Goal: Task Accomplishment & Management: Complete application form

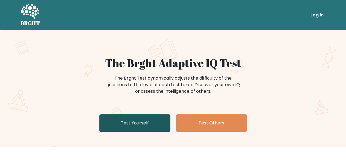
click at [152, 119] on link "Test Yourself" at bounding box center [134, 122] width 71 height 17
click at [144, 123] on link "Test Yourself" at bounding box center [134, 122] width 71 height 17
click at [145, 121] on link "Test Yourself" at bounding box center [134, 122] width 71 height 17
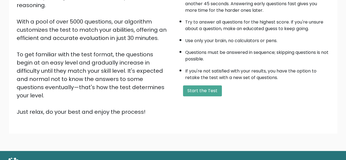
scroll to position [90, 0]
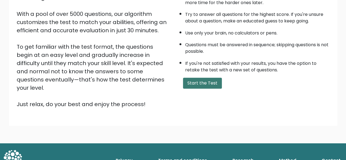
click at [209, 79] on button "Start the Test" at bounding box center [202, 83] width 39 height 11
click at [212, 82] on button "Start the Test" at bounding box center [202, 83] width 39 height 11
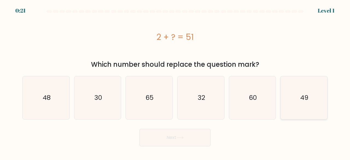
click at [304, 103] on icon "49" at bounding box center [303, 97] width 43 height 43
click at [175, 81] on input "f. 49" at bounding box center [175, 80] width 0 height 1
radio input "true"
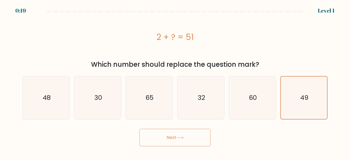
click at [173, 135] on button "Next" at bounding box center [174, 137] width 71 height 17
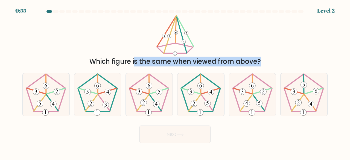
drag, startPoint x: 167, startPoint y: 26, endPoint x: 276, endPoint y: 80, distance: 122.0
click at [276, 80] on form at bounding box center [175, 76] width 350 height 133
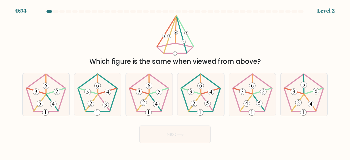
click at [178, 51] on icon at bounding box center [175, 35] width 40 height 41
click at [154, 96] on icon at bounding box center [149, 94] width 43 height 43
click at [175, 81] on input "c." at bounding box center [175, 80] width 0 height 1
radio input "true"
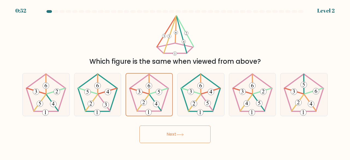
click at [184, 134] on icon at bounding box center [179, 134] width 7 height 3
click at [170, 135] on button "Next" at bounding box center [174, 133] width 71 height 17
click at [181, 133] on icon at bounding box center [179, 134] width 7 height 3
click at [185, 135] on button "Next" at bounding box center [174, 133] width 71 height 17
click at [168, 135] on button "Next" at bounding box center [174, 133] width 71 height 17
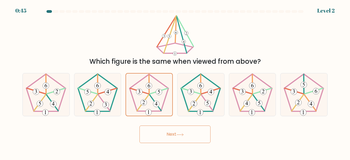
click at [170, 136] on button "Next" at bounding box center [174, 133] width 71 height 17
click at [171, 135] on button "Next" at bounding box center [174, 133] width 71 height 17
click at [190, 100] on icon at bounding box center [200, 94] width 43 height 43
click at [175, 81] on input "d." at bounding box center [175, 80] width 0 height 1
radio input "true"
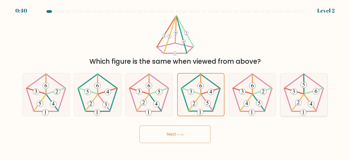
click at [302, 103] on icon at bounding box center [303, 94] width 43 height 43
click at [175, 81] on input "f." at bounding box center [175, 80] width 0 height 1
radio input "true"
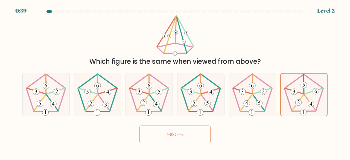
click at [168, 133] on button "Next" at bounding box center [174, 133] width 71 height 17
drag, startPoint x: 185, startPoint y: 135, endPoint x: 186, endPoint y: 131, distance: 3.4
click at [184, 133] on icon at bounding box center [179, 134] width 7 height 3
click at [186, 131] on button "Next" at bounding box center [174, 133] width 71 height 17
click at [195, 96] on icon at bounding box center [200, 94] width 43 height 43
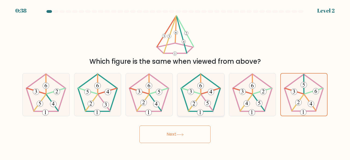
click at [175, 81] on input "d." at bounding box center [175, 80] width 0 height 1
radio input "true"
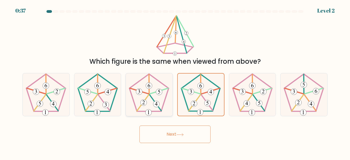
click at [151, 101] on icon at bounding box center [149, 94] width 43 height 43
click at [175, 81] on input "c." at bounding box center [175, 80] width 0 height 1
radio input "true"
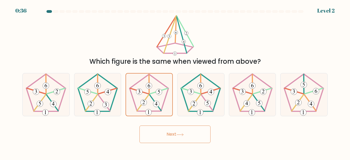
click at [172, 135] on button "Next" at bounding box center [174, 133] width 71 height 17
click at [173, 135] on button "Next" at bounding box center [174, 133] width 71 height 17
click at [168, 134] on button "Next" at bounding box center [174, 133] width 71 height 17
click at [186, 136] on button "Next" at bounding box center [174, 133] width 71 height 17
click at [179, 138] on button "Next" at bounding box center [174, 133] width 71 height 17
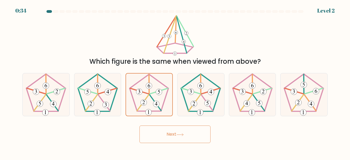
click at [173, 136] on button "Next" at bounding box center [174, 133] width 71 height 17
click at [179, 133] on icon at bounding box center [179, 134] width 7 height 3
click at [180, 136] on icon at bounding box center [179, 134] width 7 height 3
click at [155, 103] on 638 at bounding box center [156, 104] width 6 height 6
click at [175, 81] on input "c." at bounding box center [175, 80] width 0 height 1
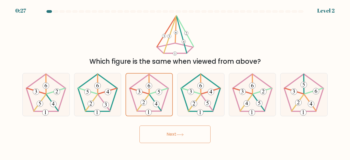
click at [168, 138] on button "Next" at bounding box center [174, 133] width 71 height 17
click at [205, 95] on icon at bounding box center [200, 94] width 43 height 43
click at [175, 81] on input "d." at bounding box center [175, 80] width 0 height 1
radio input "true"
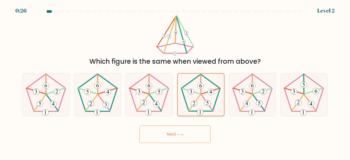
click at [196, 100] on 142 at bounding box center [195, 103] width 12 height 16
click at [175, 81] on input "d." at bounding box center [175, 80] width 0 height 1
click at [196, 100] on 142 at bounding box center [195, 103] width 12 height 16
click at [175, 81] on input "d." at bounding box center [175, 80] width 0 height 1
click at [183, 135] on icon at bounding box center [179, 134] width 7 height 3
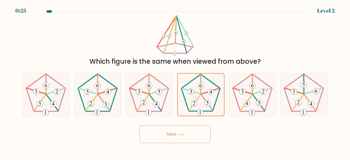
click at [170, 136] on button "Next" at bounding box center [174, 133] width 71 height 17
click at [176, 145] on body "0:24 Level 2" at bounding box center [175, 80] width 350 height 160
click at [148, 97] on icon at bounding box center [149, 94] width 43 height 43
click at [175, 81] on input "c." at bounding box center [175, 80] width 0 height 1
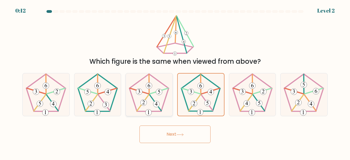
radio input "true"
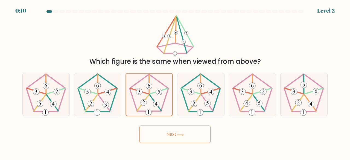
click at [169, 135] on button "Next" at bounding box center [174, 133] width 71 height 17
click at [186, 134] on button "Next" at bounding box center [174, 133] width 71 height 17
click at [203, 138] on button "Next" at bounding box center [174, 133] width 71 height 17
click at [178, 134] on icon at bounding box center [179, 134] width 7 height 3
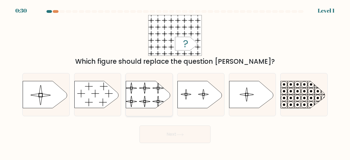
click at [150, 97] on rect at bounding box center [125, 77] width 107 height 81
click at [175, 81] on input "c." at bounding box center [175, 80] width 0 height 1
radio input "true"
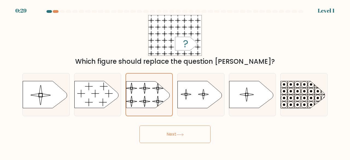
click at [173, 131] on button "Next" at bounding box center [174, 133] width 71 height 17
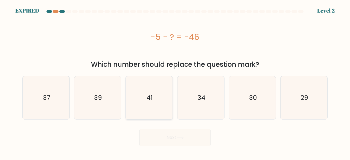
click at [156, 103] on icon "41" at bounding box center [149, 97] width 43 height 43
click at [175, 81] on input "c. 41" at bounding box center [175, 80] width 0 height 1
radio input "true"
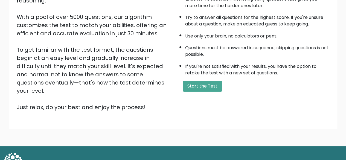
scroll to position [90, 0]
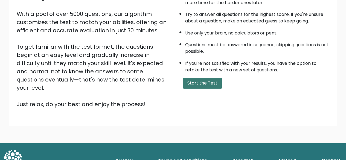
click at [204, 78] on button "Start the Test" at bounding box center [202, 83] width 39 height 11
click at [206, 83] on button "Start the Test" at bounding box center [202, 83] width 39 height 11
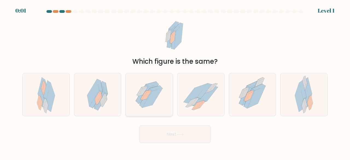
click at [149, 101] on icon at bounding box center [152, 97] width 20 height 19
click at [175, 81] on input "c." at bounding box center [175, 80] width 0 height 1
radio input "true"
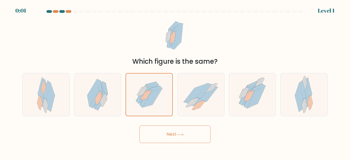
click at [168, 136] on button "Next" at bounding box center [174, 133] width 71 height 17
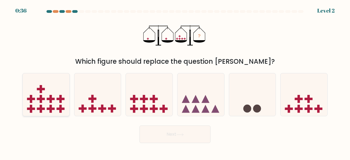
click at [45, 101] on icon at bounding box center [46, 94] width 47 height 39
click at [175, 81] on input "a." at bounding box center [175, 80] width 0 height 1
radio input "true"
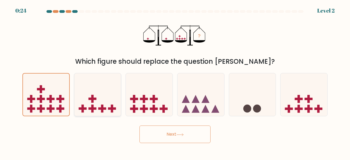
click at [102, 110] on rect at bounding box center [102, 108] width 8 height 2
click at [175, 81] on input "b." at bounding box center [175, 80] width 0 height 1
radio input "true"
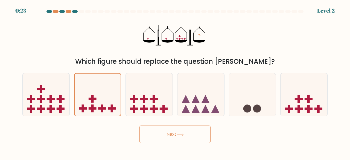
click at [169, 138] on button "Next" at bounding box center [174, 133] width 71 height 17
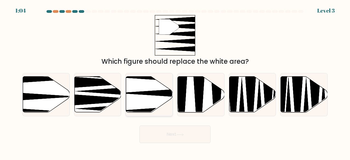
click at [144, 102] on icon at bounding box center [149, 95] width 47 height 36
click at [175, 81] on input "c." at bounding box center [175, 80] width 0 height 1
radio input "true"
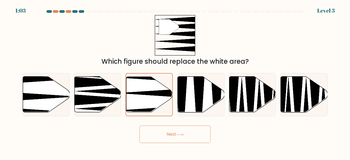
click at [193, 135] on button "Next" at bounding box center [174, 133] width 71 height 17
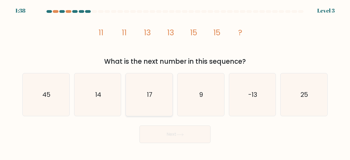
click at [147, 107] on icon "17" at bounding box center [149, 94] width 43 height 43
click at [175, 81] on input "c. 17" at bounding box center [175, 80] width 0 height 1
radio input "true"
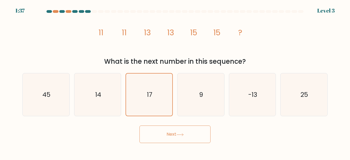
click at [179, 138] on button "Next" at bounding box center [174, 133] width 71 height 17
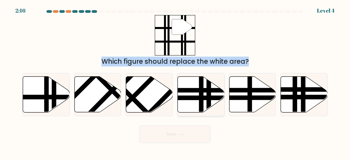
drag, startPoint x: 152, startPoint y: 14, endPoint x: 207, endPoint y: 78, distance: 83.7
click at [207, 78] on form at bounding box center [175, 76] width 350 height 133
click at [167, 86] on icon at bounding box center [149, 94] width 47 height 36
click at [175, 81] on input "c." at bounding box center [175, 80] width 0 height 1
radio input "true"
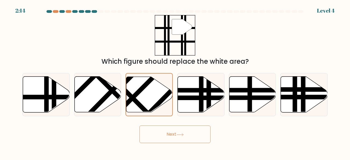
click at [144, 35] on div "" Which figure should replace the white area?" at bounding box center [175, 40] width 312 height 51
click at [42, 97] on line at bounding box center [30, 97] width 94 height 0
click at [175, 81] on input "a." at bounding box center [175, 80] width 0 height 1
radio input "true"
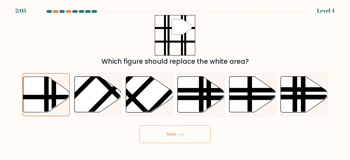
click at [169, 135] on button "Next" at bounding box center [174, 133] width 71 height 17
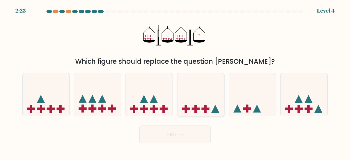
click at [202, 94] on icon at bounding box center [200, 94] width 47 height 39
click at [175, 81] on input "d." at bounding box center [175, 80] width 0 height 1
radio input "true"
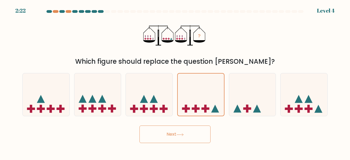
click at [186, 140] on button "Next" at bounding box center [174, 133] width 71 height 17
click at [175, 135] on button "Next" at bounding box center [174, 133] width 71 height 17
click at [170, 131] on button "Next" at bounding box center [174, 133] width 71 height 17
click at [171, 139] on button "Next" at bounding box center [174, 133] width 71 height 17
click at [169, 136] on button "Next" at bounding box center [174, 133] width 71 height 17
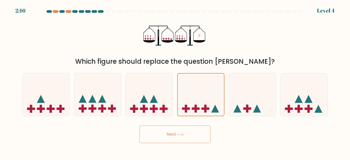
click at [169, 136] on button "Next" at bounding box center [174, 133] width 71 height 17
click at [181, 130] on button "Next" at bounding box center [174, 133] width 71 height 17
click at [183, 132] on button "Next" at bounding box center [174, 133] width 71 height 17
click at [196, 103] on icon at bounding box center [201, 94] width 46 height 38
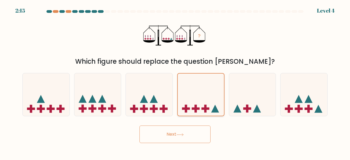
click at [175, 81] on input "d." at bounding box center [175, 80] width 0 height 1
click at [163, 132] on button "Next" at bounding box center [174, 133] width 71 height 17
click at [164, 133] on button "Next" at bounding box center [174, 133] width 71 height 17
click at [165, 133] on button "Next" at bounding box center [174, 133] width 71 height 17
click at [195, 99] on icon at bounding box center [201, 94] width 46 height 38
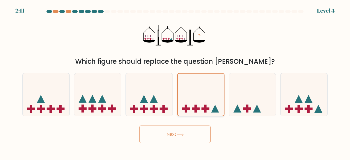
click at [175, 81] on input "d." at bounding box center [175, 80] width 0 height 1
click at [154, 101] on icon at bounding box center [154, 99] width 8 height 8
click at [175, 81] on input "c." at bounding box center [175, 80] width 0 height 1
radio input "true"
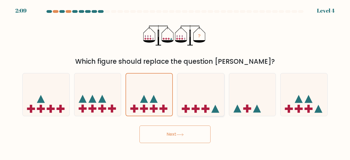
click at [188, 98] on icon at bounding box center [200, 94] width 47 height 39
click at [175, 81] on input "d." at bounding box center [175, 80] width 0 height 1
radio input "true"
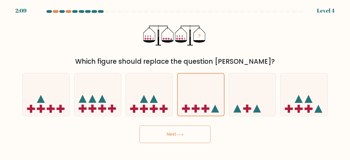
click at [181, 133] on button "Next" at bounding box center [174, 133] width 71 height 17
click at [170, 135] on button "Next" at bounding box center [174, 133] width 71 height 17
click at [159, 136] on button "Next" at bounding box center [174, 133] width 71 height 17
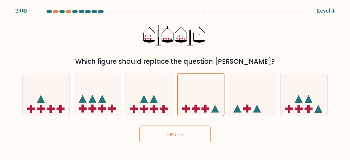
click at [183, 138] on button "Next" at bounding box center [174, 133] width 71 height 17
click at [180, 138] on button "Next" at bounding box center [174, 133] width 71 height 17
click at [169, 129] on button "Next" at bounding box center [174, 133] width 71 height 17
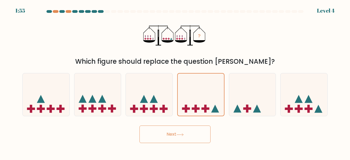
click at [169, 129] on button "Next" at bounding box center [174, 133] width 71 height 17
click at [175, 134] on button "Next" at bounding box center [174, 133] width 71 height 17
click at [191, 102] on icon at bounding box center [201, 94] width 46 height 38
click at [175, 81] on input "d." at bounding box center [175, 80] width 0 height 1
click at [181, 130] on button "Next" at bounding box center [174, 133] width 71 height 17
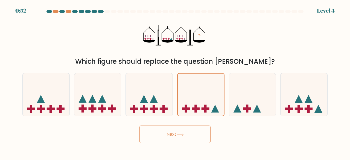
click at [182, 131] on button "Next" at bounding box center [174, 133] width 71 height 17
click at [184, 133] on icon at bounding box center [179, 134] width 7 height 3
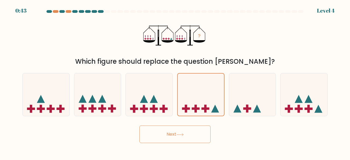
click at [184, 133] on icon at bounding box center [179, 134] width 7 height 3
click at [183, 133] on icon at bounding box center [180, 134] width 7 height 2
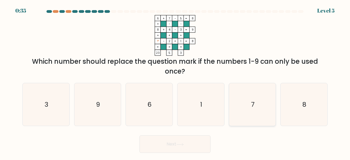
click at [250, 106] on icon "7" at bounding box center [252, 104] width 43 height 43
click at [175, 81] on input "e. 7" at bounding box center [175, 80] width 0 height 1
radio input "true"
click at [190, 143] on button "Next" at bounding box center [174, 143] width 71 height 17
click at [178, 151] on button "Next" at bounding box center [174, 143] width 71 height 17
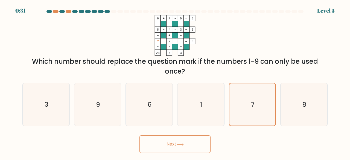
click at [172, 145] on button "Next" at bounding box center [174, 143] width 71 height 17
click at [172, 144] on button "Next" at bounding box center [174, 143] width 71 height 17
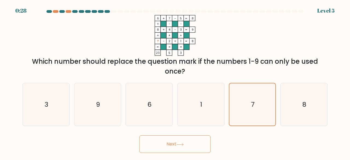
click at [172, 144] on button "Next" at bounding box center [174, 143] width 71 height 17
click at [176, 143] on button "Next" at bounding box center [174, 143] width 71 height 17
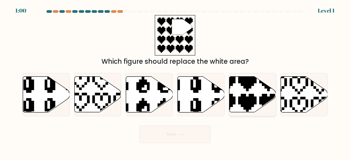
click at [257, 102] on icon at bounding box center [252, 95] width 47 height 36
click at [175, 81] on input "e." at bounding box center [175, 80] width 0 height 1
radio input "true"
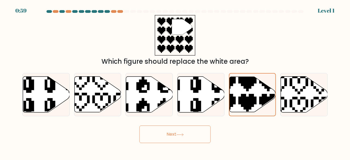
click at [175, 133] on button "Next" at bounding box center [174, 133] width 71 height 17
click at [173, 135] on button "Next" at bounding box center [174, 133] width 71 height 17
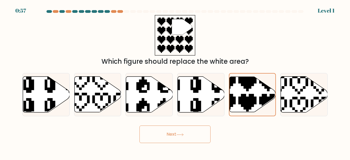
click at [173, 135] on button "Next" at bounding box center [174, 133] width 71 height 17
click at [175, 134] on button "Next" at bounding box center [174, 133] width 71 height 17
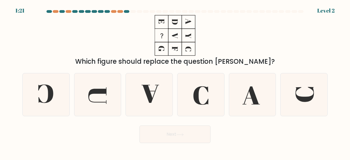
click at [176, 134] on button "Next" at bounding box center [174, 133] width 71 height 17
click at [142, 96] on icon at bounding box center [149, 94] width 43 height 43
click at [175, 81] on input "c." at bounding box center [175, 80] width 0 height 1
radio input "true"
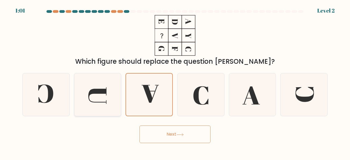
click at [107, 96] on icon at bounding box center [97, 94] width 43 height 43
click at [175, 81] on input "b." at bounding box center [175, 80] width 0 height 1
radio input "true"
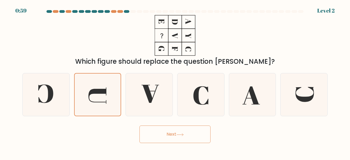
click at [161, 134] on button "Next" at bounding box center [174, 133] width 71 height 17
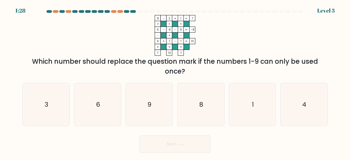
drag, startPoint x: 150, startPoint y: 15, endPoint x: 209, endPoint y: 72, distance: 81.7
click at [209, 72] on div "8 - 2 + 1 7 + + + 5 - 4 - 9 -8 - + - 6 + 7 - ? = 10 = = = = 7 13 7 = Which numb…" at bounding box center [175, 45] width 312 height 61
copy div "8 - 2 + 1 7 + + + 5 - 4 - 9 -8 - + - 6 + 7 - ? = 10 = = = = 7 13 7 = Which numb…"
click at [208, 43] on icon "8 - 2 + 1 7 + + + 5 - 4 - 9 -8 - + - 6 + 7 - ? = 10 = = = = 7 13 7 =" at bounding box center [175, 35] width 164 height 41
drag, startPoint x: 175, startPoint y: 64, endPoint x: 172, endPoint y: 60, distance: 4.6
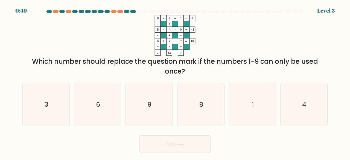
click at [175, 64] on div "Which number should replace the question mark if the numbers 1-9 can only be us…" at bounding box center [175, 67] width 298 height 20
click at [144, 34] on icon "8 - 2 + 1 7 + + + 5 - 4 - 9 -8 - + - 6 + 7 - ? = 10 = = = = 7 13 7 =" at bounding box center [175, 35] width 164 height 41
click at [46, 101] on text "3" at bounding box center [47, 104] width 4 height 9
click at [175, 81] on input "a. 3" at bounding box center [175, 80] width 0 height 1
radio input "true"
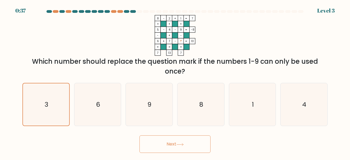
click at [169, 148] on button "Next" at bounding box center [174, 143] width 71 height 17
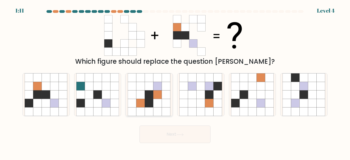
click at [153, 98] on icon at bounding box center [149, 94] width 8 height 8
click at [175, 81] on input "c." at bounding box center [175, 80] width 0 height 1
radio input "true"
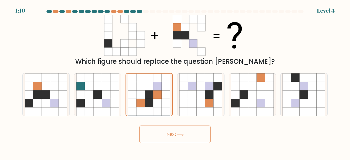
click at [174, 138] on button "Next" at bounding box center [174, 133] width 71 height 17
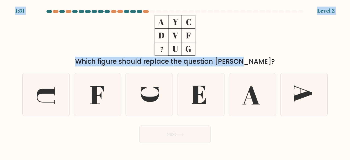
drag, startPoint x: 146, startPoint y: 10, endPoint x: 211, endPoint y: 57, distance: 79.9
click at [212, 57] on body "1:51 Level 2" at bounding box center [175, 80] width 350 height 160
click at [152, 19] on icon at bounding box center [175, 35] width 68 height 41
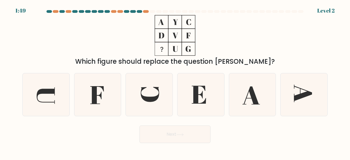
drag, startPoint x: 157, startPoint y: 22, endPoint x: 186, endPoint y: 42, distance: 35.4
click at [189, 42] on icon at bounding box center [175, 35] width 68 height 41
click at [163, 24] on icon at bounding box center [175, 35] width 68 height 41
drag, startPoint x: 159, startPoint y: 21, endPoint x: 196, endPoint y: 46, distance: 44.6
click at [196, 46] on icon at bounding box center [175, 35] width 68 height 41
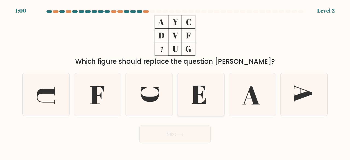
click at [199, 93] on icon at bounding box center [200, 94] width 43 height 43
click at [175, 81] on input "d." at bounding box center [175, 80] width 0 height 1
radio input "true"
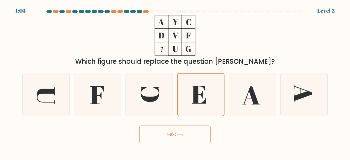
click at [181, 136] on button "Next" at bounding box center [174, 133] width 71 height 17
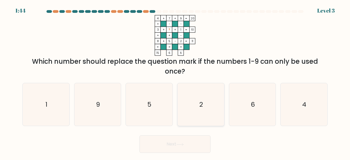
click at [198, 103] on icon "2" at bounding box center [200, 104] width 43 height 43
click at [175, 81] on input "d. 2" at bounding box center [175, 80] width 0 height 1
radio input "true"
click at [152, 106] on icon "5" at bounding box center [149, 104] width 43 height 43
click at [175, 81] on input "c. 5" at bounding box center [175, 80] width 0 height 1
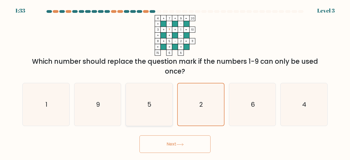
radio input "true"
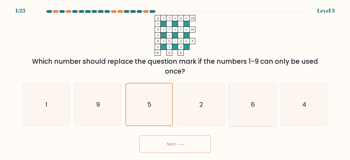
click at [256, 115] on icon "6" at bounding box center [252, 104] width 43 height 43
click at [175, 81] on input "e. 6" at bounding box center [175, 80] width 0 height 1
radio input "true"
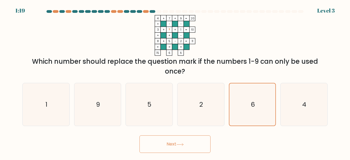
click at [176, 136] on button "Next" at bounding box center [174, 143] width 71 height 17
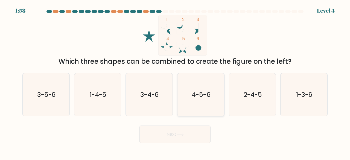
click at [199, 95] on text "4-5-6" at bounding box center [201, 94] width 19 height 9
click at [175, 81] on input "d. 4-5-6" at bounding box center [175, 80] width 0 height 1
radio input "true"
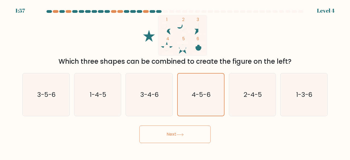
click at [169, 132] on button "Next" at bounding box center [174, 133] width 71 height 17
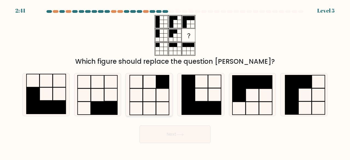
click at [150, 100] on icon at bounding box center [149, 94] width 43 height 43
click at [175, 81] on input "c." at bounding box center [175, 80] width 0 height 1
radio input "true"
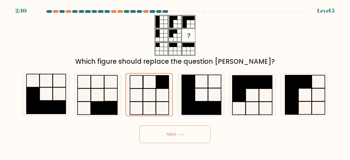
click at [187, 139] on button "Next" at bounding box center [174, 133] width 71 height 17
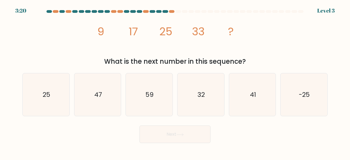
drag, startPoint x: 108, startPoint y: 30, endPoint x: 254, endPoint y: 66, distance: 149.9
click at [254, 66] on div "image/svg+xml 9 17 25 33 ? What is the next number in this sequence?" at bounding box center [175, 40] width 312 height 51
copy div "9 17 25 33 ? What is the next number in this sequence?"
click at [243, 43] on icon "image/svg+xml 9 17 25 33 ?" at bounding box center [175, 35] width 162 height 41
click at [252, 99] on icon "41" at bounding box center [252, 94] width 43 height 43
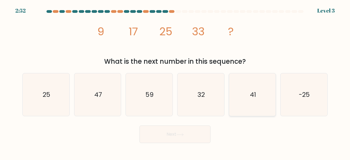
click at [175, 81] on input "e. 41" at bounding box center [175, 80] width 0 height 1
radio input "true"
click at [175, 133] on button "Next" at bounding box center [174, 133] width 71 height 17
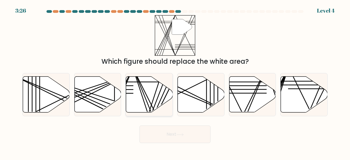
click at [137, 105] on icon at bounding box center [149, 95] width 47 height 36
click at [175, 81] on input "c." at bounding box center [175, 80] width 0 height 1
radio input "true"
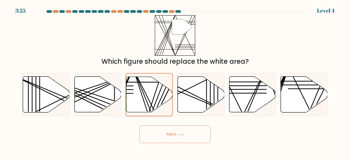
click at [143, 102] on icon at bounding box center [149, 94] width 46 height 35
click at [175, 81] on input "c." at bounding box center [175, 80] width 0 height 1
click at [103, 100] on icon at bounding box center [97, 95] width 47 height 36
click at [175, 81] on input "b." at bounding box center [175, 80] width 0 height 1
radio input "true"
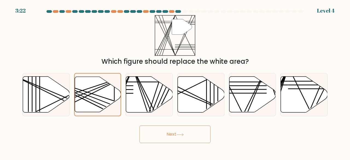
click at [179, 138] on button "Next" at bounding box center [174, 133] width 71 height 17
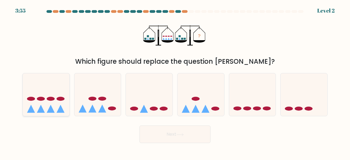
click at [56, 111] on icon at bounding box center [46, 94] width 47 height 39
click at [175, 81] on input "a." at bounding box center [175, 80] width 0 height 1
radio input "true"
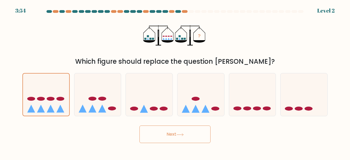
click at [172, 136] on button "Next" at bounding box center [174, 133] width 71 height 17
click at [171, 128] on button "Next" at bounding box center [174, 133] width 71 height 17
click at [163, 134] on button "Next" at bounding box center [174, 133] width 71 height 17
click at [61, 103] on icon at bounding box center [46, 94] width 46 height 38
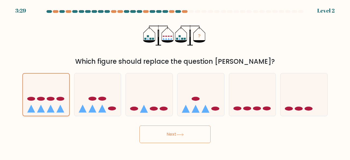
click at [175, 81] on input "a." at bounding box center [175, 80] width 0 height 1
click at [184, 138] on button "Next" at bounding box center [174, 133] width 71 height 17
click at [175, 136] on button "Next" at bounding box center [174, 133] width 71 height 17
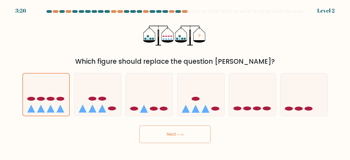
click at [175, 136] on button "Next" at bounding box center [174, 133] width 71 height 17
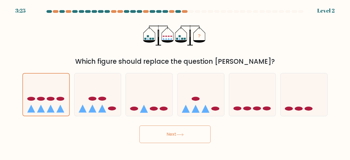
click at [175, 136] on button "Next" at bounding box center [174, 133] width 71 height 17
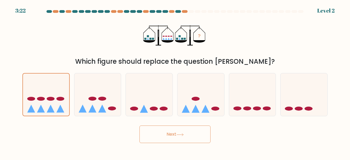
click at [173, 134] on button "Next" at bounding box center [174, 133] width 71 height 17
click at [168, 137] on button "Next" at bounding box center [174, 133] width 71 height 17
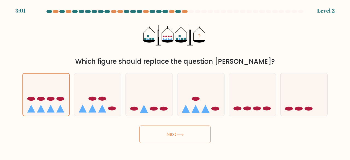
click at [165, 137] on button "Next" at bounding box center [174, 133] width 71 height 17
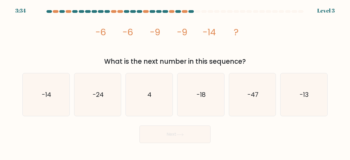
drag, startPoint x: 120, startPoint y: 33, endPoint x: 257, endPoint y: 37, distance: 137.8
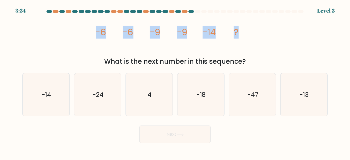
click at [257, 37] on div "image/svg+xml -6 -6 -9 -9 -14 ? What is the next number in this sequence?" at bounding box center [175, 40] width 312 height 51
copy g "-6 -6 -9 -9 -14 ?"
drag, startPoint x: 228, startPoint y: 49, endPoint x: 190, endPoint y: 46, distance: 38.4
copy g "-6 -6 -9 -9 -14 ?"
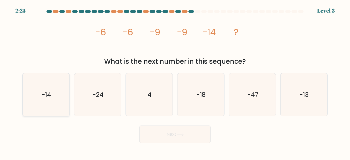
click at [57, 96] on icon "-14" at bounding box center [46, 94] width 43 height 43
click at [175, 81] on input "a. -14" at bounding box center [175, 80] width 0 height 1
radio input "true"
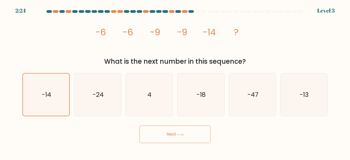
click at [189, 136] on button "Next" at bounding box center [174, 133] width 71 height 17
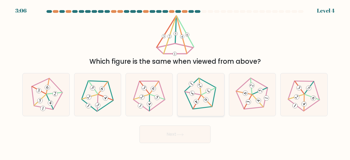
click at [202, 101] on icon at bounding box center [201, 94] width 34 height 34
click at [175, 81] on input "d." at bounding box center [175, 80] width 0 height 1
radio input "true"
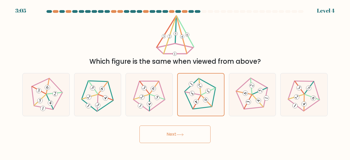
click at [169, 131] on button "Next" at bounding box center [174, 133] width 71 height 17
click at [180, 132] on button "Next" at bounding box center [174, 133] width 71 height 17
click at [180, 133] on button "Next" at bounding box center [174, 133] width 71 height 17
click at [178, 130] on button "Next" at bounding box center [174, 133] width 71 height 17
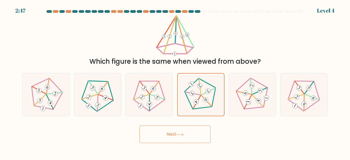
click at [175, 143] on body "2:47 Level 4" at bounding box center [175, 80] width 350 height 160
click at [175, 135] on button "Next" at bounding box center [174, 133] width 71 height 17
click at [174, 134] on button "Next" at bounding box center [174, 133] width 71 height 17
click at [212, 88] on icon at bounding box center [201, 95] width 34 height 34
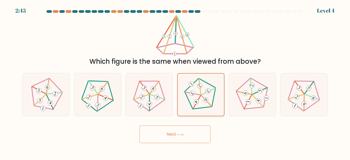
click at [175, 81] on input "d." at bounding box center [175, 80] width 0 height 1
click at [193, 129] on button "Next" at bounding box center [174, 133] width 71 height 17
click at [175, 130] on button "Next" at bounding box center [174, 133] width 71 height 17
drag, startPoint x: 157, startPoint y: 139, endPoint x: 160, endPoint y: 137, distance: 4.1
click at [157, 139] on button "Next" at bounding box center [174, 133] width 71 height 17
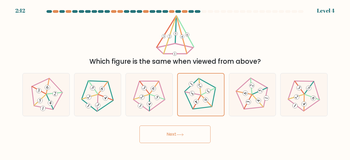
click at [160, 137] on button "Next" at bounding box center [174, 133] width 71 height 17
click at [161, 137] on button "Next" at bounding box center [174, 133] width 71 height 17
drag, startPoint x: 161, startPoint y: 137, endPoint x: 162, endPoint y: 132, distance: 4.8
click at [161, 136] on button "Next" at bounding box center [174, 133] width 71 height 17
click at [184, 130] on button "Next" at bounding box center [174, 133] width 71 height 17
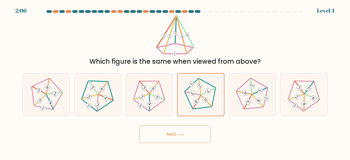
click at [183, 130] on button "Next" at bounding box center [174, 133] width 71 height 17
click at [205, 96] on icon at bounding box center [201, 95] width 34 height 34
click at [175, 81] on input "d." at bounding box center [175, 80] width 0 height 1
click at [169, 137] on button "Next" at bounding box center [174, 133] width 71 height 17
click at [168, 136] on button "Next" at bounding box center [174, 133] width 71 height 17
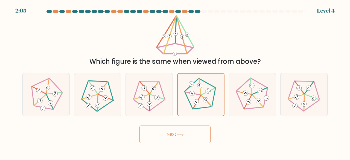
click at [168, 136] on button "Next" at bounding box center [174, 133] width 71 height 17
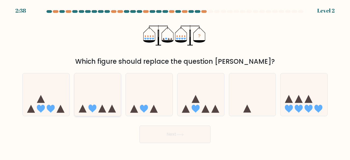
click at [98, 108] on icon at bounding box center [97, 94] width 47 height 39
click at [175, 81] on input "b." at bounding box center [175, 80] width 0 height 1
radio input "true"
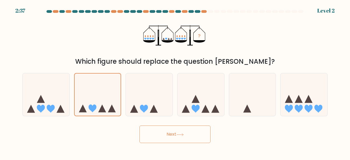
click at [183, 139] on button "Next" at bounding box center [174, 133] width 71 height 17
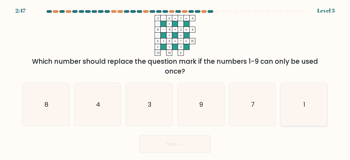
drag, startPoint x: 307, startPoint y: 107, endPoint x: 300, endPoint y: 106, distance: 7.1
click at [307, 107] on icon "1" at bounding box center [303, 104] width 43 height 43
click at [175, 81] on input "f. 1" at bounding box center [175, 80] width 0 height 1
radio input "true"
click at [187, 142] on button "Next" at bounding box center [174, 143] width 71 height 17
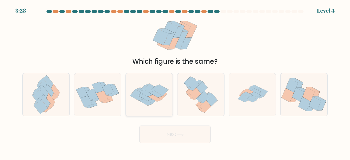
click at [161, 95] on icon at bounding box center [156, 94] width 14 height 7
click at [175, 81] on input "c." at bounding box center [175, 80] width 0 height 1
radio input "true"
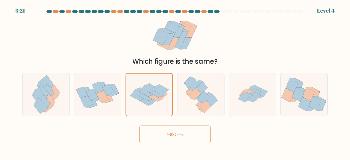
click at [177, 134] on button "Next" at bounding box center [174, 133] width 71 height 17
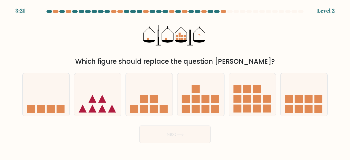
click at [169, 135] on button "Next" at bounding box center [174, 133] width 71 height 17
click at [236, 33] on div "? Which figure should replace the question mark?" at bounding box center [175, 40] width 312 height 51
click at [200, 102] on icon at bounding box center [200, 94] width 47 height 39
click at [175, 81] on input "d." at bounding box center [175, 80] width 0 height 1
radio input "true"
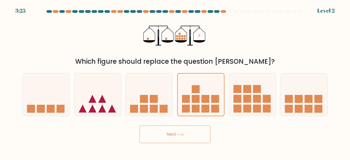
click at [183, 134] on icon at bounding box center [179, 134] width 7 height 3
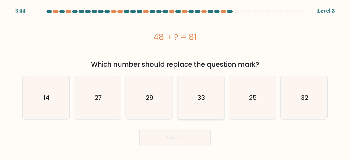
click at [192, 90] on icon "33" at bounding box center [200, 97] width 43 height 43
click at [175, 81] on input "d. 33" at bounding box center [175, 80] width 0 height 1
radio input "true"
click at [180, 139] on button "Next" at bounding box center [174, 137] width 71 height 17
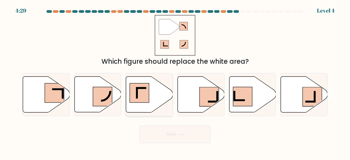
click at [141, 99] on rect at bounding box center [139, 92] width 19 height 19
click at [175, 81] on input "c." at bounding box center [175, 80] width 0 height 1
radio input "true"
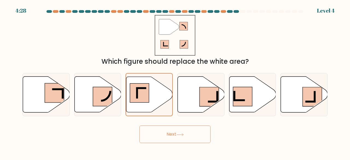
click at [179, 128] on button "Next" at bounding box center [174, 133] width 71 height 17
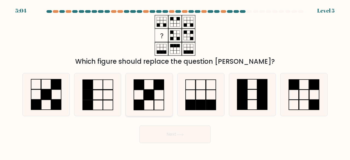
click at [152, 95] on rect at bounding box center [149, 95] width 10 height 10
click at [175, 81] on input "c." at bounding box center [175, 80] width 0 height 1
radio input "true"
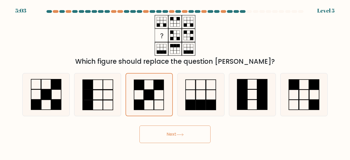
click at [170, 135] on button "Next" at bounding box center [174, 133] width 71 height 17
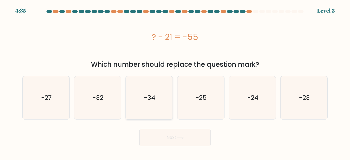
click at [164, 103] on icon "-34" at bounding box center [149, 97] width 43 height 43
click at [175, 81] on input "c. -34" at bounding box center [175, 80] width 0 height 1
radio input "true"
click at [170, 137] on button "Next" at bounding box center [174, 137] width 71 height 17
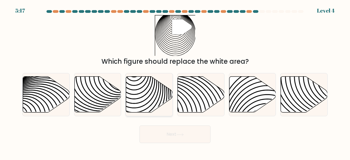
click at [148, 85] on icon at bounding box center [149, 95] width 47 height 36
click at [175, 81] on input "c." at bounding box center [175, 80] width 0 height 1
radio input "true"
click at [159, 129] on button "Next" at bounding box center [174, 133] width 71 height 17
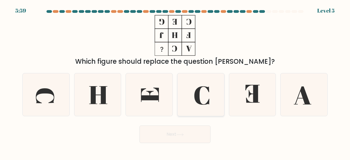
click at [198, 91] on icon at bounding box center [201, 95] width 15 height 19
click at [175, 81] on input "d." at bounding box center [175, 80] width 0 height 1
radio input "true"
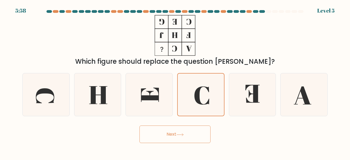
click at [187, 135] on button "Next" at bounding box center [174, 133] width 71 height 17
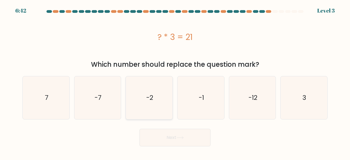
click at [163, 96] on icon "-2" at bounding box center [149, 97] width 43 height 43
click at [175, 81] on input "c. -2" at bounding box center [175, 80] width 0 height 1
radio input "true"
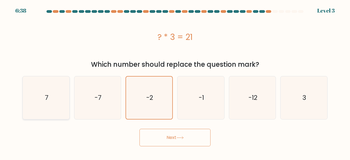
click at [49, 103] on icon "7" at bounding box center [46, 97] width 43 height 43
click at [175, 81] on input "a. 7" at bounding box center [175, 80] width 0 height 1
radio input "true"
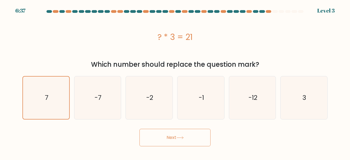
click at [171, 138] on button "Next" at bounding box center [174, 137] width 71 height 17
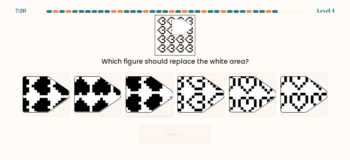
click at [148, 99] on icon at bounding box center [149, 95] width 47 height 36
click at [175, 81] on input "c." at bounding box center [175, 80] width 0 height 1
radio input "true"
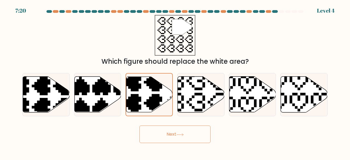
click at [180, 133] on button "Next" at bounding box center [174, 133] width 71 height 17
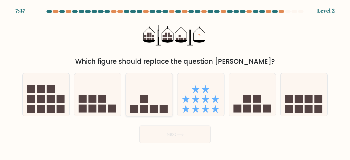
click at [152, 106] on icon at bounding box center [149, 94] width 47 height 39
click at [175, 81] on input "c." at bounding box center [175, 80] width 0 height 1
radio input "true"
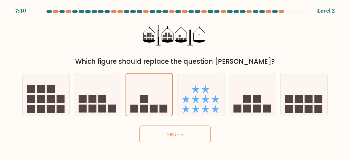
click at [170, 131] on button "Next" at bounding box center [174, 133] width 71 height 17
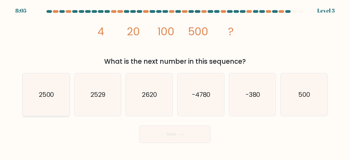
click at [46, 96] on text "2500" at bounding box center [46, 94] width 15 height 9
click at [175, 81] on input "a. 2500" at bounding box center [175, 80] width 0 height 1
radio input "true"
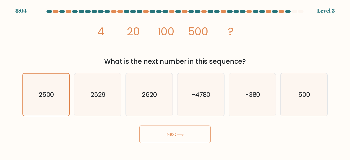
click at [163, 134] on button "Next" at bounding box center [174, 133] width 71 height 17
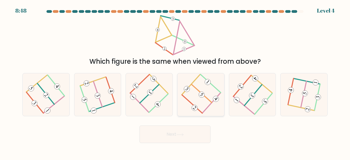
click at [189, 112] on div at bounding box center [200, 94] width 47 height 43
click at [175, 81] on input "d." at bounding box center [175, 80] width 0 height 1
radio input "true"
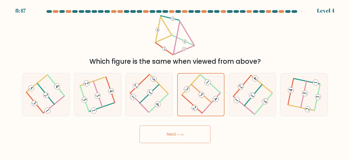
click at [166, 128] on button "Next" at bounding box center [174, 133] width 71 height 17
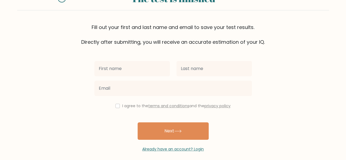
scroll to position [31, 0]
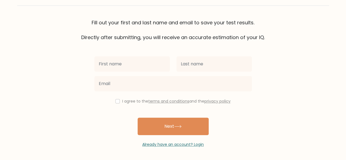
click at [155, 114] on div "I agree to the terms and conditions and the privacy policy Next Already have an…" at bounding box center [173, 94] width 164 height 106
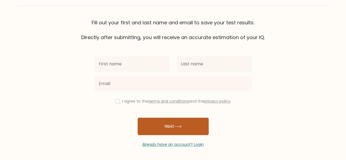
click at [159, 123] on button "Next" at bounding box center [172, 126] width 71 height 17
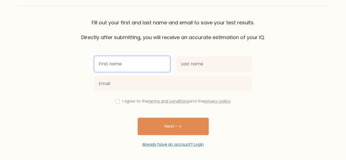
click at [122, 64] on input "text" at bounding box center [131, 63] width 75 height 15
type input "Pla"
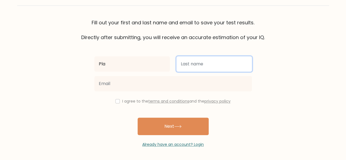
click at [198, 60] on input "text" at bounding box center [213, 63] width 75 height 15
type input "tonic"
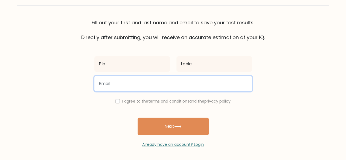
click at [184, 82] on input "email" at bounding box center [172, 83] width 157 height 15
type input "[EMAIL_ADDRESS][DOMAIN_NAME]"
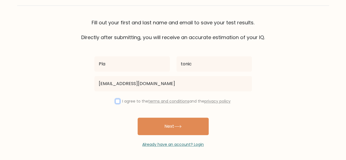
click at [118, 102] on input "checkbox" at bounding box center [117, 101] width 4 height 4
checkbox input "true"
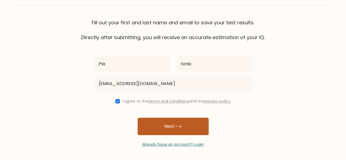
click at [175, 133] on button "Next" at bounding box center [172, 126] width 71 height 17
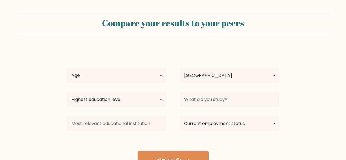
select select "KE"
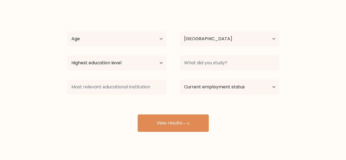
scroll to position [47, 0]
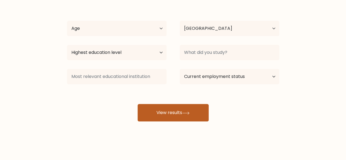
click at [171, 112] on button "View results" at bounding box center [172, 112] width 71 height 17
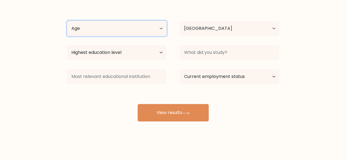
click at [162, 28] on select "Age Under 18 years old 18-24 years old 25-34 years old 35-44 years old 45-54 ye…" at bounding box center [116, 28] width 99 height 15
select select "18_24"
click at [67, 21] on select "Age Under 18 years old 18-24 years old 25-34 years old 35-44 years old 45-54 ye…" at bounding box center [116, 28] width 99 height 15
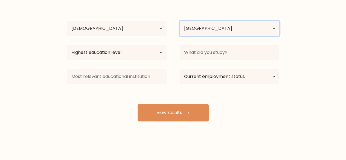
click at [214, 28] on select "Country Afghanistan Albania Algeria American Samoa Andorra Angola Anguilla Anta…" at bounding box center [229, 28] width 99 height 15
click at [222, 26] on select "Country Afghanistan Albania Algeria American Samoa Andorra Angola Anguilla Anta…" at bounding box center [229, 28] width 99 height 15
click at [275, 27] on select "Country Afghanistan Albania Algeria American Samoa Andorra Angola Anguilla Anta…" at bounding box center [229, 28] width 99 height 15
select select "AU"
click at [180, 21] on select "Country Afghanistan Albania Algeria American Samoa Andorra Angola Anguilla Anta…" at bounding box center [229, 28] width 99 height 15
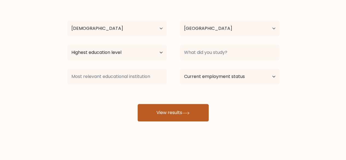
click at [175, 109] on button "View results" at bounding box center [172, 112] width 71 height 17
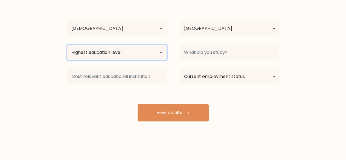
click at [145, 46] on select "Highest education level No schooling Primary Lower Secondary Upper Secondary Oc…" at bounding box center [116, 52] width 99 height 15
select select "occupation_specific"
click at [67, 45] on select "Highest education level No schooling Primary Lower Secondary Upper Secondary Oc…" at bounding box center [116, 52] width 99 height 15
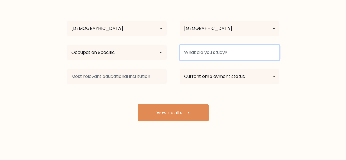
click at [228, 52] on input at bounding box center [229, 52] width 99 height 15
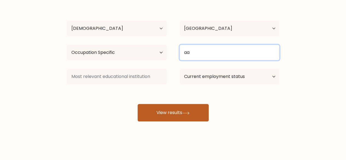
type input "aa"
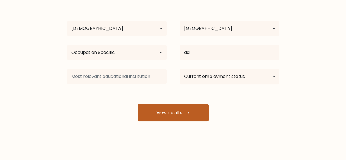
click at [167, 117] on button "View results" at bounding box center [172, 112] width 71 height 17
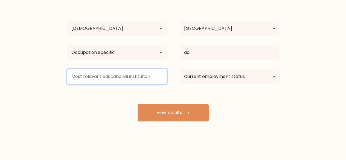
click at [144, 76] on input at bounding box center [116, 76] width 99 height 15
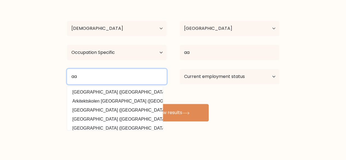
type input "aa"
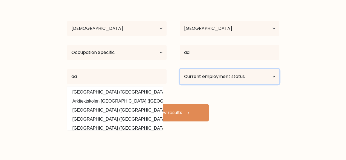
click at [228, 69] on select "Current employment status Employed Student Retired Other / prefer not to answer" at bounding box center [229, 76] width 99 height 15
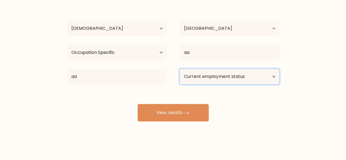
select select "other"
click at [180, 69] on select "Current employment status Employed Student Retired Other / prefer not to answer" at bounding box center [229, 76] width 99 height 15
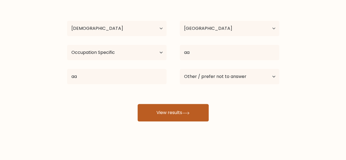
click at [184, 113] on icon at bounding box center [185, 113] width 7 height 3
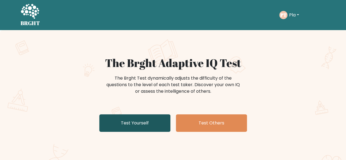
click at [137, 122] on link "Test Yourself" at bounding box center [134, 122] width 71 height 17
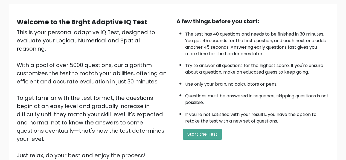
scroll to position [55, 0]
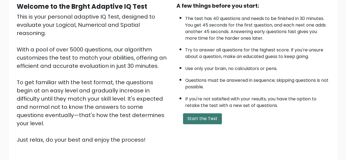
click at [200, 115] on button "Start the Test" at bounding box center [202, 118] width 39 height 11
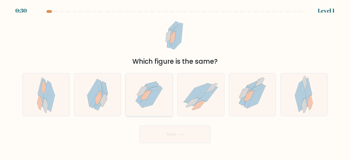
click at [156, 102] on icon at bounding box center [149, 94] width 38 height 43
click at [175, 81] on input "c." at bounding box center [175, 80] width 0 height 1
radio input "true"
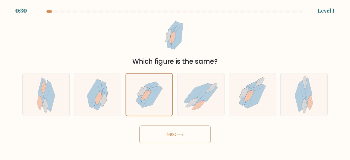
click at [183, 141] on button "Next" at bounding box center [174, 133] width 71 height 17
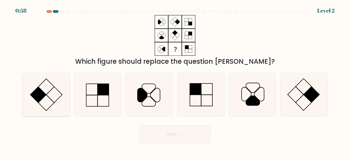
click at [46, 97] on icon at bounding box center [46, 94] width 43 height 43
click at [175, 81] on input "a." at bounding box center [175, 80] width 0 height 1
radio input "true"
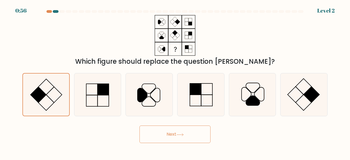
click at [177, 135] on button "Next" at bounding box center [174, 133] width 71 height 17
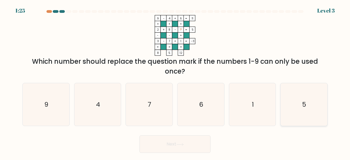
click at [308, 107] on icon "5" at bounding box center [303, 104] width 43 height 43
click at [175, 81] on input "f. 5" at bounding box center [175, 80] width 0 height 1
radio input "true"
click at [186, 143] on button "Next" at bounding box center [174, 143] width 71 height 17
click at [178, 150] on button "Next" at bounding box center [174, 143] width 71 height 17
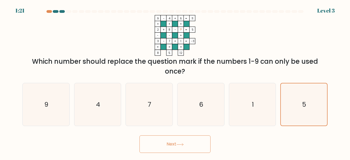
click at [175, 144] on button "Next" at bounding box center [174, 143] width 71 height 17
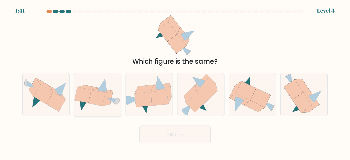
click at [102, 99] on icon at bounding box center [96, 98] width 17 height 16
click at [175, 81] on input "b." at bounding box center [175, 80] width 0 height 1
radio input "true"
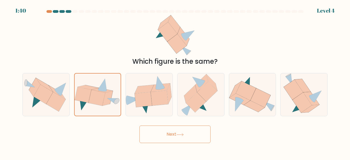
click at [178, 133] on button "Next" at bounding box center [174, 133] width 71 height 17
click at [192, 135] on button "Next" at bounding box center [174, 133] width 71 height 17
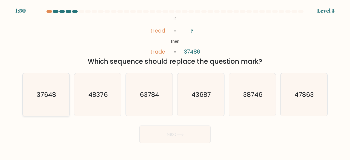
click at [50, 93] on text "37648" at bounding box center [46, 94] width 19 height 9
click at [175, 81] on input "a. 37648" at bounding box center [175, 80] width 0 height 1
radio input "true"
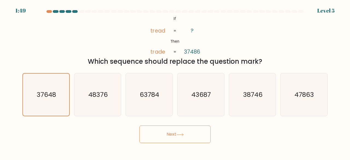
click at [179, 133] on icon at bounding box center [179, 134] width 7 height 3
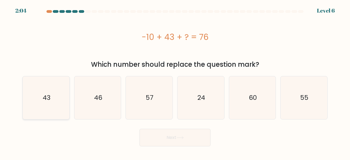
click at [48, 101] on text "43" at bounding box center [46, 97] width 8 height 9
click at [175, 81] on input "a. 43" at bounding box center [175, 80] width 0 height 1
radio input "true"
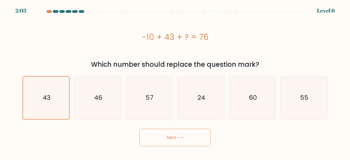
click at [196, 138] on button "Next" at bounding box center [174, 137] width 71 height 17
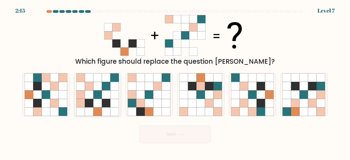
click at [103, 99] on icon at bounding box center [106, 103] width 8 height 8
click at [175, 81] on input "b." at bounding box center [175, 80] width 0 height 1
radio input "true"
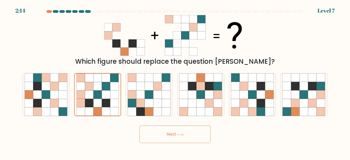
click at [185, 132] on button "Next" at bounding box center [174, 133] width 71 height 17
click at [176, 137] on button "Next" at bounding box center [174, 133] width 71 height 17
click at [187, 133] on button "Next" at bounding box center [174, 133] width 71 height 17
click at [98, 97] on icon at bounding box center [97, 94] width 8 height 8
click at [175, 81] on input "b." at bounding box center [175, 80] width 0 height 1
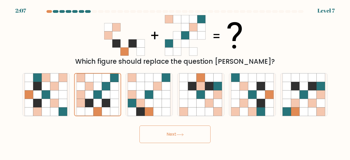
click at [183, 133] on button "Next" at bounding box center [174, 133] width 71 height 17
click at [102, 102] on icon at bounding box center [97, 103] width 8 height 8
click at [175, 81] on input "b." at bounding box center [175, 80] width 0 height 1
click at [107, 108] on icon at bounding box center [106, 111] width 8 height 8
click at [175, 81] on input "b." at bounding box center [175, 80] width 0 height 1
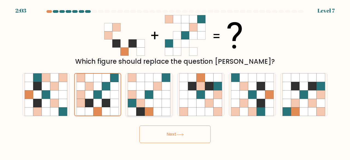
click at [148, 95] on icon at bounding box center [149, 94] width 8 height 8
click at [175, 81] on input "c." at bounding box center [175, 80] width 0 height 1
radio input "true"
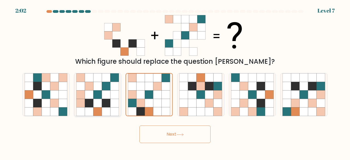
click at [105, 97] on icon at bounding box center [106, 94] width 8 height 8
click at [175, 81] on input "b." at bounding box center [175, 80] width 0 height 1
radio input "true"
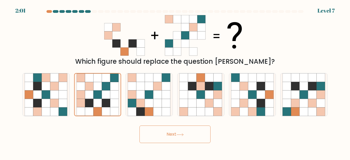
click at [174, 134] on button "Next" at bounding box center [174, 133] width 71 height 17
click at [174, 139] on button "Next" at bounding box center [174, 133] width 71 height 17
click at [175, 140] on button "Next" at bounding box center [174, 133] width 71 height 17
click at [177, 140] on button "Next" at bounding box center [174, 133] width 71 height 17
click at [179, 139] on button "Next" at bounding box center [174, 133] width 71 height 17
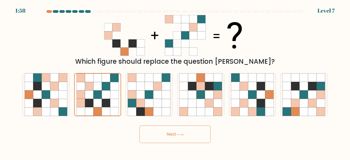
click at [180, 138] on button "Next" at bounding box center [174, 133] width 71 height 17
click at [179, 139] on button "Next" at bounding box center [174, 133] width 71 height 17
click at [184, 136] on icon at bounding box center [179, 134] width 7 height 3
click at [181, 137] on button "Next" at bounding box center [174, 133] width 71 height 17
click at [180, 137] on button "Next" at bounding box center [174, 133] width 71 height 17
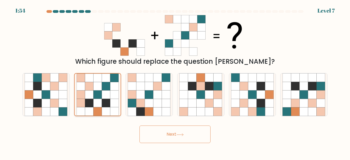
click at [96, 82] on icon at bounding box center [97, 86] width 8 height 8
click at [175, 81] on input "b." at bounding box center [175, 80] width 0 height 1
click at [169, 128] on button "Next" at bounding box center [174, 133] width 71 height 17
click at [93, 91] on icon at bounding box center [97, 94] width 8 height 8
click at [175, 81] on input "b." at bounding box center [175, 80] width 0 height 1
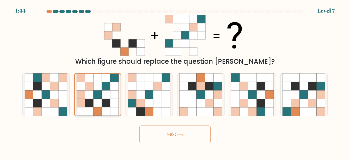
click at [97, 94] on icon at bounding box center [97, 94] width 8 height 8
click at [175, 81] on input "b." at bounding box center [175, 80] width 0 height 1
click at [165, 133] on button "Next" at bounding box center [174, 133] width 71 height 17
click at [167, 135] on button "Next" at bounding box center [174, 133] width 71 height 17
click at [172, 133] on button "Next" at bounding box center [174, 133] width 71 height 17
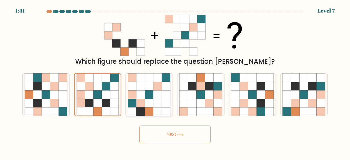
drag, startPoint x: 102, startPoint y: 96, endPoint x: 126, endPoint y: 112, distance: 27.7
click at [103, 97] on icon at bounding box center [106, 94] width 8 height 8
click at [175, 81] on input "b." at bounding box center [175, 80] width 0 height 1
drag, startPoint x: 161, startPoint y: 132, endPoint x: 171, endPoint y: 138, distance: 11.8
click at [166, 136] on button "Next" at bounding box center [174, 133] width 71 height 17
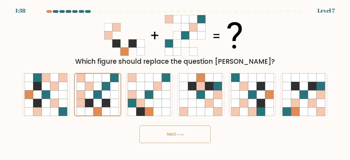
click at [174, 136] on button "Next" at bounding box center [174, 133] width 71 height 17
click at [204, 100] on icon at bounding box center [200, 103] width 8 height 8
click at [175, 81] on input "d." at bounding box center [175, 80] width 0 height 1
radio input "true"
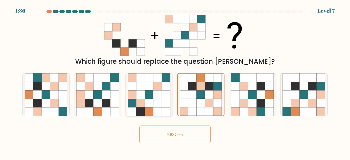
click at [165, 99] on icon at bounding box center [166, 94] width 8 height 8
click at [175, 81] on input "c." at bounding box center [175, 80] width 0 height 1
radio input "true"
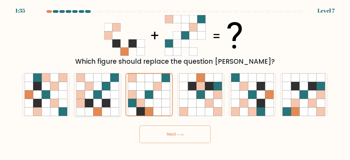
click at [102, 95] on icon at bounding box center [106, 94] width 8 height 8
click at [175, 81] on input "b." at bounding box center [175, 80] width 0 height 1
radio input "true"
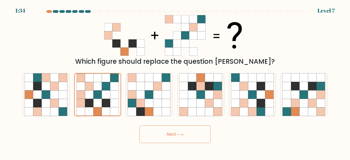
click at [168, 130] on button "Next" at bounding box center [174, 133] width 71 height 17
drag, startPoint x: 171, startPoint y: 34, endPoint x: 177, endPoint y: 35, distance: 6.6
click at [172, 34] on icon at bounding box center [169, 35] width 8 height 8
click at [195, 33] on icon at bounding box center [193, 35] width 8 height 8
click at [226, 35] on icon at bounding box center [175, 35] width 142 height 41
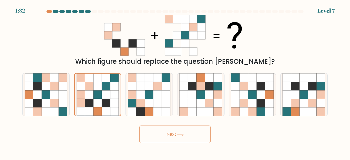
click at [136, 36] on icon at bounding box center [132, 35] width 8 height 8
click at [174, 34] on icon at bounding box center [177, 35] width 8 height 8
drag, startPoint x: 99, startPoint y: 99, endPoint x: 105, endPoint y: 103, distance: 7.4
click at [99, 99] on icon at bounding box center [97, 103] width 8 height 8
click at [175, 81] on input "b." at bounding box center [175, 80] width 0 height 1
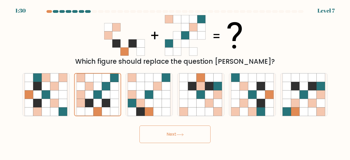
click at [177, 136] on button "Next" at bounding box center [174, 133] width 71 height 17
click at [151, 105] on icon at bounding box center [149, 103] width 8 height 8
click at [175, 81] on input "c." at bounding box center [175, 80] width 0 height 1
radio input "true"
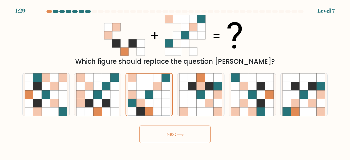
click at [171, 133] on button "Next" at bounding box center [174, 133] width 71 height 17
click at [97, 98] on icon at bounding box center [97, 94] width 8 height 8
click at [175, 81] on input "b." at bounding box center [175, 80] width 0 height 1
radio input "true"
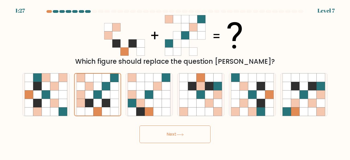
click at [171, 136] on button "Next" at bounding box center [174, 133] width 71 height 17
click at [171, 135] on button "Next" at bounding box center [174, 133] width 71 height 17
click at [172, 133] on button "Next" at bounding box center [174, 133] width 71 height 17
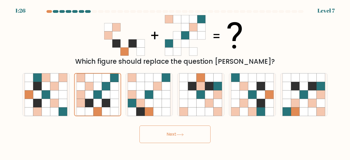
click at [172, 133] on button "Next" at bounding box center [174, 133] width 71 height 17
click at [173, 134] on button "Next" at bounding box center [174, 133] width 71 height 17
click at [174, 135] on button "Next" at bounding box center [174, 133] width 71 height 17
click at [175, 135] on button "Next" at bounding box center [174, 133] width 71 height 17
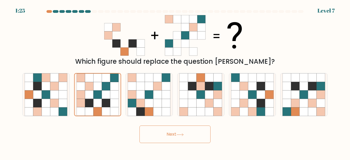
click at [176, 135] on button "Next" at bounding box center [174, 133] width 71 height 17
drag, startPoint x: 163, startPoint y: 128, endPoint x: 162, endPoint y: 130, distance: 2.9
click at [162, 129] on button "Next" at bounding box center [174, 133] width 71 height 17
click at [160, 133] on button "Next" at bounding box center [174, 133] width 71 height 17
drag, startPoint x: 161, startPoint y: 133, endPoint x: 166, endPoint y: 133, distance: 4.9
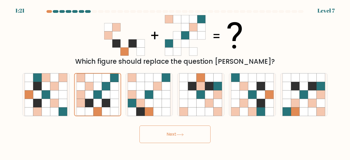
click at [162, 134] on button "Next" at bounding box center [174, 133] width 71 height 17
click at [166, 133] on button "Next" at bounding box center [174, 133] width 71 height 17
click at [167, 133] on button "Next" at bounding box center [174, 133] width 71 height 17
click at [168, 133] on button "Next" at bounding box center [174, 133] width 71 height 17
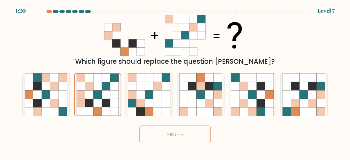
click at [168, 134] on button "Next" at bounding box center [174, 133] width 71 height 17
drag, startPoint x: 168, startPoint y: 135, endPoint x: 171, endPoint y: 137, distance: 2.9
click at [169, 135] on button "Next" at bounding box center [174, 133] width 71 height 17
click at [171, 137] on button "Next" at bounding box center [174, 133] width 71 height 17
click at [172, 134] on button "Next" at bounding box center [174, 133] width 71 height 17
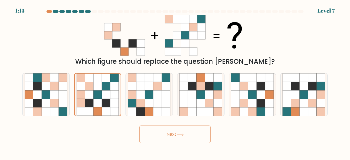
click at [172, 134] on button "Next" at bounding box center [174, 133] width 71 height 17
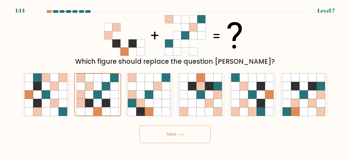
click at [172, 134] on button "Next" at bounding box center [174, 133] width 71 height 17
click at [172, 133] on button "Next" at bounding box center [174, 133] width 71 height 17
click at [98, 106] on icon at bounding box center [97, 103] width 8 height 8
click at [175, 81] on input "b." at bounding box center [175, 80] width 0 height 1
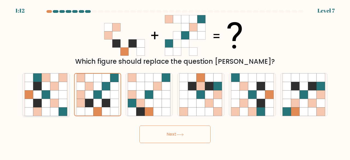
click at [56, 102] on icon at bounding box center [54, 103] width 8 height 8
click at [175, 81] on input "a." at bounding box center [175, 80] width 0 height 1
radio input "true"
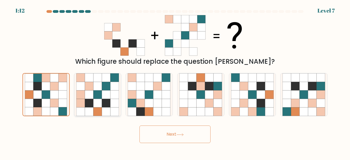
click at [85, 100] on icon at bounding box center [97, 94] width 43 height 43
click at [175, 81] on input "b." at bounding box center [175, 80] width 0 height 1
radio input "true"
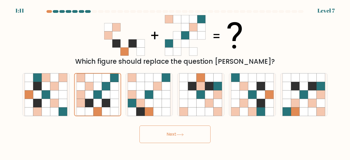
click at [148, 125] on form at bounding box center [175, 76] width 350 height 133
click at [154, 131] on button "Next" at bounding box center [174, 133] width 71 height 17
click at [154, 132] on button "Next" at bounding box center [174, 133] width 71 height 17
click at [169, 134] on button "Next" at bounding box center [174, 133] width 71 height 17
click at [177, 133] on button "Next" at bounding box center [174, 133] width 71 height 17
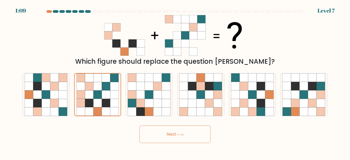
click at [186, 142] on button "Next" at bounding box center [174, 133] width 71 height 17
click at [191, 136] on button "Next" at bounding box center [174, 133] width 71 height 17
click at [191, 131] on button "Next" at bounding box center [174, 133] width 71 height 17
click at [274, 37] on div "Which figure should replace the question mark?" at bounding box center [175, 40] width 312 height 51
click at [292, 38] on div "Which figure should replace the question mark?" at bounding box center [175, 40] width 312 height 51
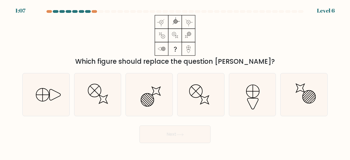
click at [233, 45] on div "Which figure should replace the question mark?" at bounding box center [175, 40] width 312 height 51
click at [46, 97] on icon at bounding box center [46, 94] width 43 height 43
click at [175, 81] on input "a." at bounding box center [175, 80] width 0 height 1
radio input "true"
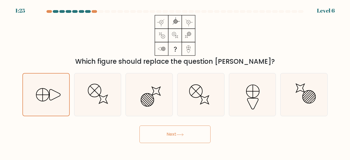
click at [185, 137] on button "Next" at bounding box center [174, 133] width 71 height 17
click at [167, 133] on button "Next" at bounding box center [174, 133] width 71 height 17
click at [173, 138] on button "Next" at bounding box center [174, 133] width 71 height 17
click at [173, 148] on body "1:08 Level 6" at bounding box center [175, 80] width 350 height 160
click at [169, 139] on button "Next" at bounding box center [174, 133] width 71 height 17
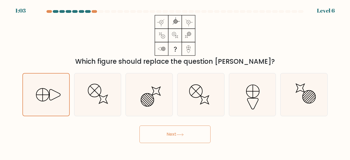
click at [171, 142] on button "Next" at bounding box center [174, 133] width 71 height 17
click at [172, 137] on button "Next" at bounding box center [174, 133] width 71 height 17
click at [171, 134] on button "Next" at bounding box center [174, 133] width 71 height 17
click at [172, 134] on button "Next" at bounding box center [174, 133] width 71 height 17
click at [172, 137] on button "Next" at bounding box center [174, 133] width 71 height 17
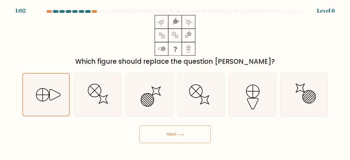
click at [172, 135] on button "Next" at bounding box center [174, 133] width 71 height 17
click at [172, 134] on button "Next" at bounding box center [174, 133] width 71 height 17
click at [172, 133] on button "Next" at bounding box center [174, 133] width 71 height 17
click at [177, 134] on button "Next" at bounding box center [174, 133] width 71 height 17
click at [49, 99] on icon at bounding box center [46, 95] width 42 height 42
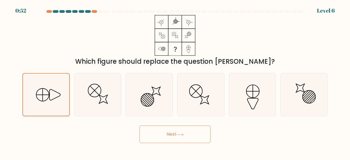
click at [175, 81] on input "a." at bounding box center [175, 80] width 0 height 1
click at [172, 128] on button "Next" at bounding box center [174, 133] width 71 height 17
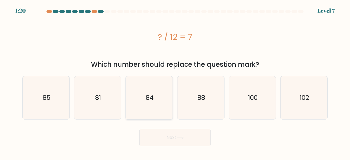
click at [150, 97] on text "84" at bounding box center [150, 97] width 8 height 9
click at [175, 81] on input "c. 84" at bounding box center [175, 80] width 0 height 1
radio input "true"
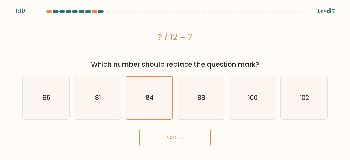
click at [180, 140] on button "Next" at bounding box center [174, 137] width 71 height 17
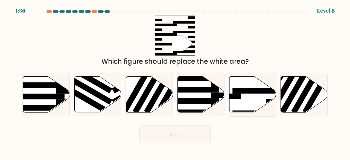
click at [246, 91] on rect at bounding box center [257, 91] width 51 height 6
click at [175, 81] on input "e." at bounding box center [175, 80] width 0 height 1
radio input "true"
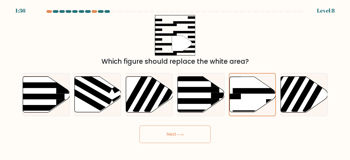
click at [187, 133] on button "Next" at bounding box center [174, 133] width 71 height 17
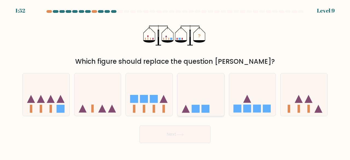
click at [198, 96] on icon at bounding box center [200, 94] width 47 height 39
click at [175, 81] on input "d." at bounding box center [175, 80] width 0 height 1
radio input "true"
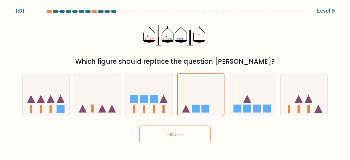
click at [178, 137] on button "Next" at bounding box center [174, 133] width 71 height 17
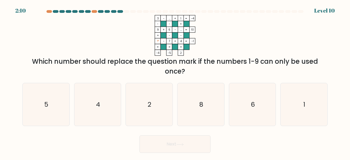
click at [167, 54] on rect at bounding box center [169, 53] width 6 height 6
click at [153, 105] on icon "2" at bounding box center [149, 104] width 43 height 43
click at [175, 81] on input "c. 2" at bounding box center [175, 80] width 0 height 1
radio input "true"
click at [191, 143] on button "Next" at bounding box center [174, 143] width 71 height 17
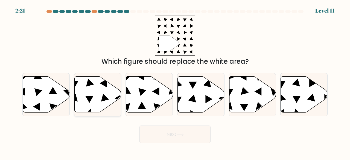
click at [94, 98] on icon at bounding box center [97, 95] width 47 height 36
click at [175, 81] on input "b." at bounding box center [175, 80] width 0 height 1
radio input "true"
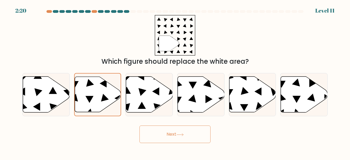
click at [184, 130] on button "Next" at bounding box center [174, 133] width 71 height 17
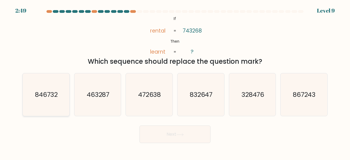
click at [59, 105] on icon "846732" at bounding box center [46, 94] width 43 height 43
click at [175, 81] on input "a. 846732" at bounding box center [175, 80] width 0 height 1
radio input "true"
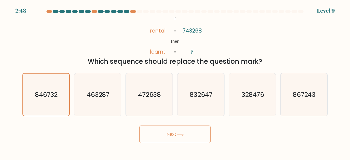
click at [162, 140] on button "Next" at bounding box center [174, 133] width 71 height 17
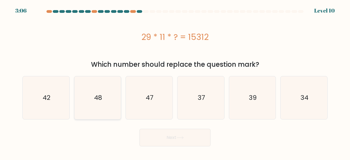
click at [104, 96] on icon "48" at bounding box center [97, 97] width 43 height 43
click at [175, 81] on input "b. 48" at bounding box center [175, 80] width 0 height 1
radio input "true"
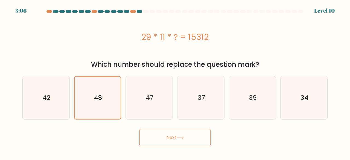
click at [189, 138] on button "Next" at bounding box center [174, 137] width 71 height 17
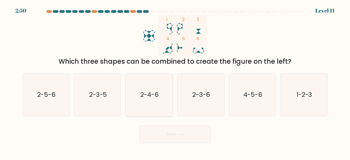
click at [152, 91] on text "2-4-6" at bounding box center [149, 94] width 18 height 9
click at [175, 81] on input "c. 2-4-6" at bounding box center [175, 80] width 0 height 1
radio input "true"
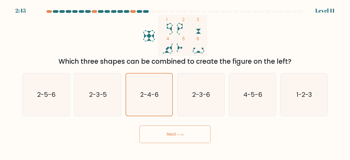
click at [175, 139] on button "Next" at bounding box center [174, 133] width 71 height 17
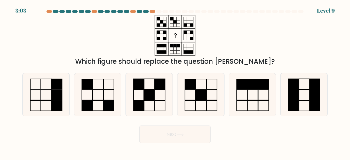
click at [121, 136] on div "Next" at bounding box center [175, 133] width 312 height 20
click at [146, 98] on rect at bounding box center [149, 95] width 10 height 10
click at [175, 81] on input "c." at bounding box center [175, 80] width 0 height 1
radio input "true"
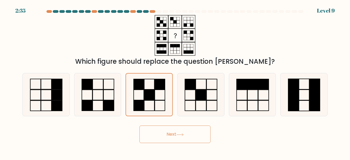
click at [178, 131] on button "Next" at bounding box center [174, 133] width 71 height 17
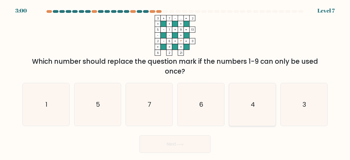
click at [252, 102] on text "4" at bounding box center [253, 104] width 4 height 9
click at [175, 81] on input "e. 4" at bounding box center [175, 80] width 0 height 1
radio input "true"
click at [193, 148] on button "Next" at bounding box center [174, 143] width 71 height 17
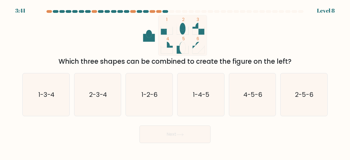
click at [100, 128] on div "Next" at bounding box center [175, 133] width 312 height 20
click at [105, 105] on icon "2-3-4" at bounding box center [97, 94] width 43 height 43
click at [175, 81] on input "b. 2-3-4" at bounding box center [175, 80] width 0 height 1
radio input "true"
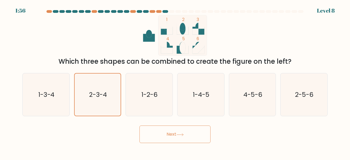
click at [181, 137] on button "Next" at bounding box center [174, 133] width 71 height 17
click at [166, 136] on button "Next" at bounding box center [174, 133] width 71 height 17
click at [185, 136] on button "Next" at bounding box center [174, 133] width 71 height 17
click at [180, 133] on icon at bounding box center [179, 134] width 7 height 3
click at [184, 137] on button "Next" at bounding box center [174, 133] width 71 height 17
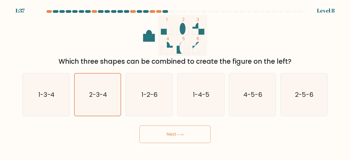
click at [178, 138] on button "Next" at bounding box center [174, 133] width 71 height 17
click at [186, 137] on button "Next" at bounding box center [174, 133] width 71 height 17
click at [183, 137] on button "Next" at bounding box center [174, 133] width 71 height 17
click at [180, 137] on button "Next" at bounding box center [174, 133] width 71 height 17
click at [178, 137] on button "Next" at bounding box center [174, 133] width 71 height 17
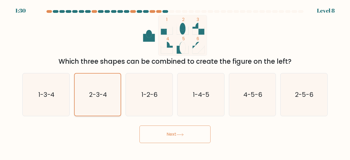
click at [110, 95] on icon "2-3-4" at bounding box center [98, 95] width 42 height 42
click at [175, 81] on input "b. 2-3-4" at bounding box center [175, 80] width 0 height 1
click at [101, 100] on icon "2-3-4" at bounding box center [98, 95] width 42 height 42
click at [175, 81] on input "b. 2-3-4" at bounding box center [175, 80] width 0 height 1
click at [101, 103] on icon "2-3-4" at bounding box center [98, 95] width 42 height 42
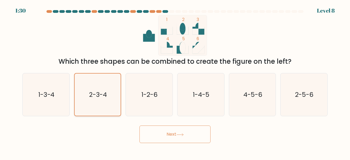
click at [175, 81] on input "b. 2-3-4" at bounding box center [175, 80] width 0 height 1
click at [176, 131] on button "Next" at bounding box center [174, 133] width 71 height 17
click at [185, 130] on button "Next" at bounding box center [174, 133] width 71 height 17
click at [181, 140] on button "Next" at bounding box center [174, 133] width 71 height 17
click at [178, 140] on button "Next" at bounding box center [174, 133] width 71 height 17
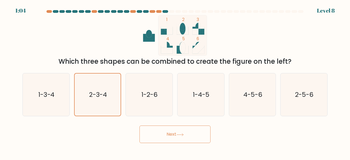
click at [177, 139] on button "Next" at bounding box center [174, 133] width 71 height 17
click at [177, 141] on button "Next" at bounding box center [174, 133] width 71 height 17
click at [175, 142] on button "Next" at bounding box center [174, 133] width 71 height 17
click at [175, 143] on button "Next" at bounding box center [174, 133] width 71 height 17
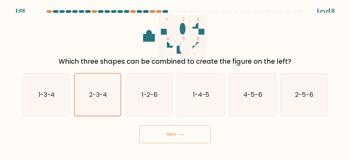
click at [103, 96] on text "2-3-4" at bounding box center [98, 94] width 18 height 9
click at [175, 81] on input "b. 2-3-4" at bounding box center [175, 80] width 0 height 1
click at [177, 135] on button "Next" at bounding box center [174, 133] width 71 height 17
click at [174, 136] on button "Next" at bounding box center [174, 133] width 71 height 17
click at [105, 90] on text "2-3-4" at bounding box center [98, 94] width 18 height 9
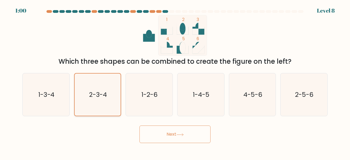
click at [175, 81] on input "b. 2-3-4" at bounding box center [175, 80] width 0 height 1
click at [174, 139] on button "Next" at bounding box center [174, 133] width 71 height 17
click at [175, 139] on button "Next" at bounding box center [174, 133] width 71 height 17
click at [104, 96] on text "2-3-4" at bounding box center [98, 94] width 18 height 9
click at [175, 81] on input "b. 2-3-4" at bounding box center [175, 80] width 0 height 1
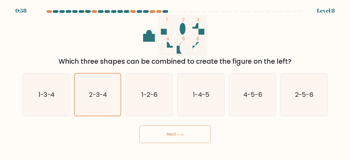
click at [169, 129] on button "Next" at bounding box center [174, 133] width 71 height 17
click at [183, 133] on icon at bounding box center [179, 134] width 7 height 3
click at [181, 137] on button "Next" at bounding box center [174, 133] width 71 height 17
click at [180, 136] on icon at bounding box center [179, 134] width 7 height 3
click at [178, 133] on button "Next" at bounding box center [174, 133] width 71 height 17
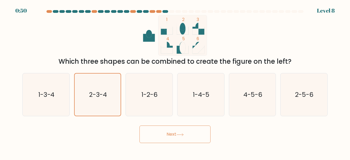
click at [175, 136] on button "Next" at bounding box center [174, 133] width 71 height 17
click at [175, 135] on button "Next" at bounding box center [174, 133] width 71 height 17
click at [176, 134] on button "Next" at bounding box center [174, 133] width 71 height 17
click at [173, 136] on button "Next" at bounding box center [174, 133] width 71 height 17
click at [102, 102] on icon "2-3-4" at bounding box center [98, 95] width 42 height 42
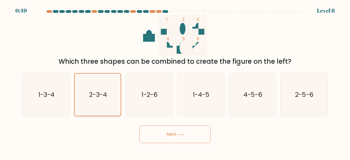
click at [175, 81] on input "b. 2-3-4" at bounding box center [175, 80] width 0 height 1
click at [105, 106] on icon "2-3-4" at bounding box center [98, 95] width 42 height 42
click at [175, 81] on input "b. 2-3-4" at bounding box center [175, 80] width 0 height 1
click at [54, 97] on text "1-3-4" at bounding box center [46, 94] width 16 height 9
click at [175, 81] on input "a. 1-3-4" at bounding box center [175, 80] width 0 height 1
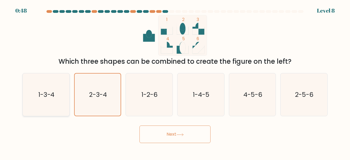
radio input "true"
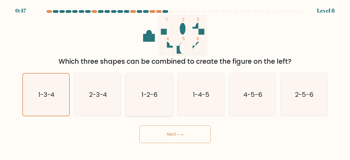
click at [153, 98] on text "1-2-6" at bounding box center [150, 94] width 16 height 9
click at [175, 81] on input "c. 1-2-6" at bounding box center [175, 80] width 0 height 1
radio input "true"
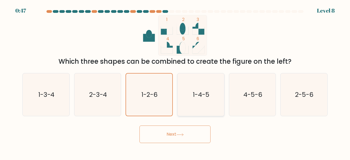
click at [208, 98] on text "1-4-5" at bounding box center [201, 94] width 17 height 9
click at [175, 81] on input "d. 1-4-5" at bounding box center [175, 80] width 0 height 1
radio input "true"
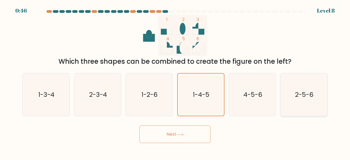
click at [303, 101] on icon "2-5-6" at bounding box center [303, 94] width 43 height 43
click at [175, 81] on input "f. 2-5-6" at bounding box center [175, 80] width 0 height 1
radio input "true"
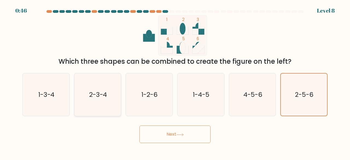
click at [97, 99] on text "2-3-4" at bounding box center [98, 94] width 18 height 9
click at [175, 81] on input "b. 2-3-4" at bounding box center [175, 80] width 0 height 1
radio input "true"
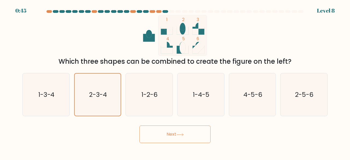
click at [180, 134] on icon at bounding box center [179, 134] width 7 height 3
click at [252, 94] on text "4-5-6" at bounding box center [252, 94] width 19 height 9
click at [175, 81] on input "e. 4-5-6" at bounding box center [175, 80] width 0 height 1
radio input "true"
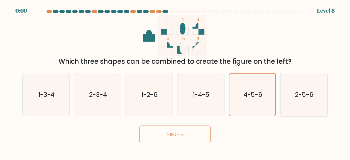
click at [284, 81] on icon "2-5-6" at bounding box center [303, 94] width 43 height 43
click at [175, 81] on input "f. 2-5-6" at bounding box center [175, 80] width 0 height 1
radio input "true"
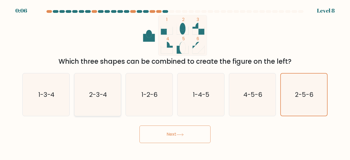
click at [101, 102] on icon "2-3-4" at bounding box center [97, 94] width 43 height 43
click at [175, 81] on input "b. 2-3-4" at bounding box center [175, 80] width 0 height 1
radio input "true"
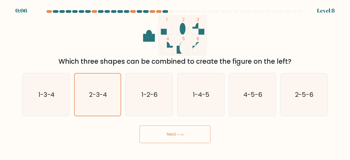
click at [174, 138] on button "Next" at bounding box center [174, 133] width 71 height 17
click at [99, 91] on text "2-3-4" at bounding box center [98, 94] width 18 height 9
click at [175, 81] on input "b. 2-3-4" at bounding box center [175, 80] width 0 height 1
click at [167, 132] on div "Next" at bounding box center [175, 133] width 312 height 20
drag, startPoint x: 168, startPoint y: 133, endPoint x: 160, endPoint y: 103, distance: 30.6
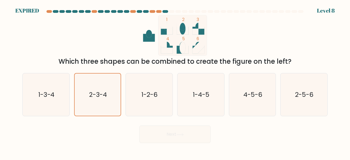
click at [168, 133] on div "Next" at bounding box center [175, 133] width 312 height 20
click at [160, 100] on icon "1-2-6" at bounding box center [149, 94] width 43 height 43
click at [175, 81] on input "c. 1-2-6" at bounding box center [175, 80] width 0 height 1
radio input "true"
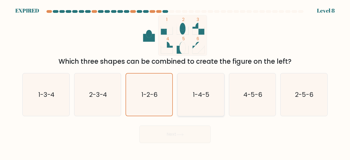
click at [195, 96] on text "1-4-5" at bounding box center [201, 94] width 17 height 9
click at [175, 81] on input "d. 1-4-5" at bounding box center [175, 80] width 0 height 1
radio input "true"
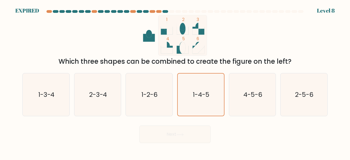
drag, startPoint x: 189, startPoint y: 121, endPoint x: 189, endPoint y: 127, distance: 6.6
click at [190, 126] on form at bounding box center [175, 76] width 350 height 133
drag, startPoint x: 188, startPoint y: 128, endPoint x: 192, endPoint y: 125, distance: 4.9
click at [188, 130] on div "Next" at bounding box center [175, 133] width 312 height 20
drag, startPoint x: 243, startPoint y: 90, endPoint x: 252, endPoint y: 97, distance: 11.3
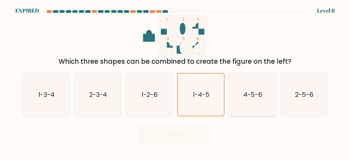
click at [247, 96] on icon "4-5-6" at bounding box center [252, 94] width 43 height 43
click at [252, 97] on text "4-5-6" at bounding box center [252, 94] width 19 height 9
click at [175, 81] on input "e. 4-5-6" at bounding box center [175, 80] width 0 height 1
radio input "true"
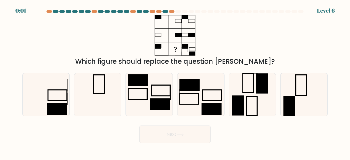
drag, startPoint x: 210, startPoint y: 98, endPoint x: 198, endPoint y: 119, distance: 24.1
click at [210, 100] on icon at bounding box center [200, 94] width 43 height 43
click at [175, 81] on input "d." at bounding box center [175, 80] width 0 height 1
radio input "true"
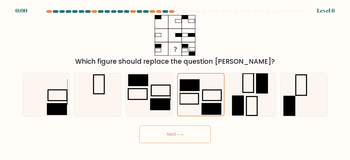
click at [191, 133] on button "Next" at bounding box center [174, 133] width 71 height 17
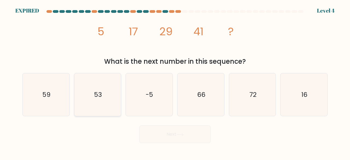
click at [92, 87] on icon "53" at bounding box center [97, 94] width 43 height 43
click at [175, 81] on input "b. 53" at bounding box center [175, 80] width 0 height 1
radio input "true"
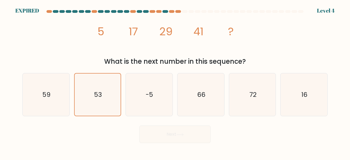
click at [174, 139] on div "Next" at bounding box center [175, 133] width 312 height 20
click at [331, 15] on form at bounding box center [175, 76] width 350 height 133
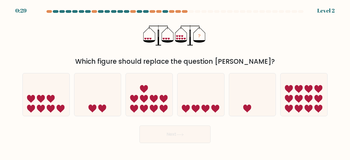
drag, startPoint x: 324, startPoint y: 12, endPoint x: 314, endPoint y: 12, distance: 10.1
click at [322, 12] on div at bounding box center [175, 12] width 312 height 5
drag, startPoint x: 183, startPoint y: 55, endPoint x: 163, endPoint y: 51, distance: 20.4
click at [183, 55] on icon "?" at bounding box center [174, 35] width 63 height 41
drag, startPoint x: 139, startPoint y: 50, endPoint x: 125, endPoint y: 55, distance: 14.5
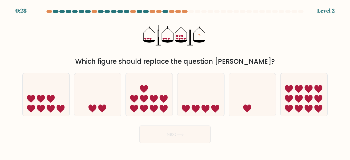
click at [138, 53] on div "? Which figure should replace the question mark?" at bounding box center [175, 40] width 312 height 51
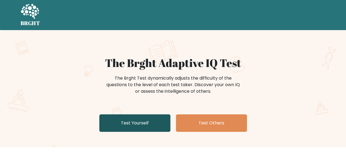
click at [137, 124] on link "Test Yourself" at bounding box center [134, 122] width 71 height 17
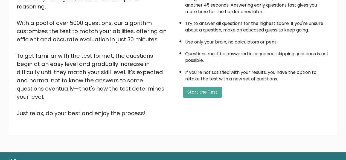
scroll to position [90, 0]
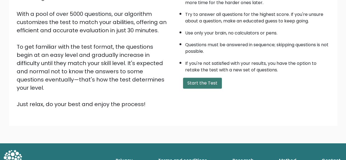
click at [201, 80] on button "Start the Test" at bounding box center [202, 83] width 39 height 11
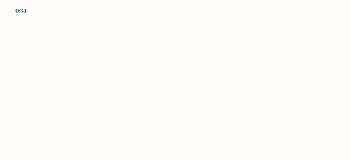
click at [160, 139] on body "0:34" at bounding box center [175, 80] width 350 height 160
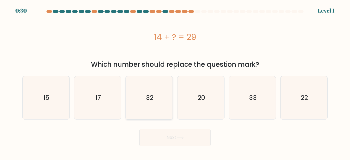
click at [152, 104] on icon "32" at bounding box center [149, 97] width 43 height 43
click at [175, 81] on input "c. 32" at bounding box center [175, 80] width 0 height 1
radio input "true"
click at [152, 105] on icon "32" at bounding box center [149, 98] width 42 height 42
click at [175, 81] on input "c. 32" at bounding box center [175, 80] width 0 height 1
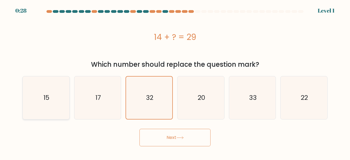
click at [61, 96] on icon "15" at bounding box center [46, 97] width 43 height 43
click at [175, 81] on input "a. 15" at bounding box center [175, 80] width 0 height 1
radio input "true"
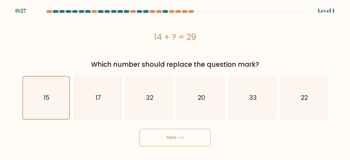
click at [165, 139] on button "Next" at bounding box center [174, 137] width 71 height 17
click at [177, 139] on button "Next" at bounding box center [174, 137] width 71 height 17
click at [167, 132] on button "Next" at bounding box center [174, 137] width 71 height 17
click at [168, 135] on button "Next" at bounding box center [174, 137] width 71 height 17
click at [272, 96] on icon "33" at bounding box center [252, 97] width 43 height 43
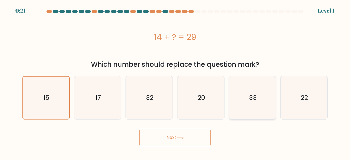
click at [175, 81] on input "e. 33" at bounding box center [175, 80] width 0 height 1
radio input "true"
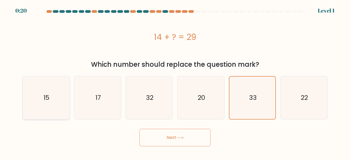
click at [63, 102] on icon "15" at bounding box center [46, 97] width 43 height 43
click at [175, 81] on input "a. 15" at bounding box center [175, 80] width 0 height 1
radio input "true"
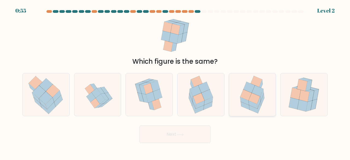
click at [251, 98] on icon at bounding box center [254, 98] width 11 height 11
click at [175, 81] on input "e." at bounding box center [175, 80] width 0 height 1
radio input "true"
click at [177, 132] on button "Next" at bounding box center [174, 133] width 71 height 17
click at [171, 135] on button "Next" at bounding box center [174, 133] width 71 height 17
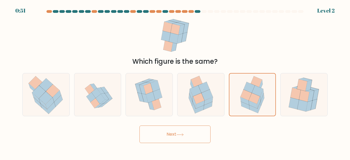
click at [171, 135] on button "Next" at bounding box center [174, 133] width 71 height 17
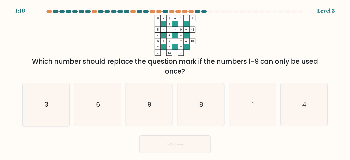
click at [48, 102] on text "3" at bounding box center [47, 104] width 4 height 9
click at [175, 81] on input "a. 3" at bounding box center [175, 80] width 0 height 1
radio input "true"
click at [165, 149] on button "Next" at bounding box center [174, 143] width 71 height 17
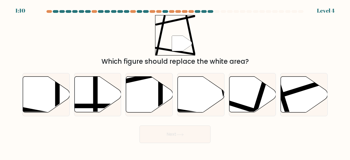
click at [170, 146] on body "1:10 Level 4" at bounding box center [175, 80] width 350 height 160
click at [196, 99] on icon at bounding box center [201, 95] width 47 height 36
click at [175, 81] on input "d." at bounding box center [175, 80] width 0 height 1
radio input "true"
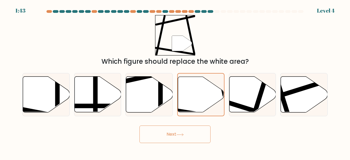
drag, startPoint x: 189, startPoint y: 127, endPoint x: 190, endPoint y: 135, distance: 8.7
click at [190, 131] on div "Next" at bounding box center [175, 133] width 312 height 20
click at [190, 134] on button "Next" at bounding box center [174, 133] width 71 height 17
click at [167, 136] on button "Next" at bounding box center [174, 133] width 71 height 17
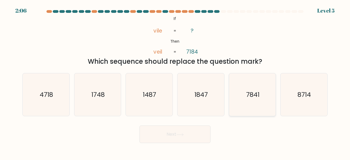
click at [252, 95] on text "7841" at bounding box center [252, 94] width 13 height 9
click at [175, 81] on input "e. 7841" at bounding box center [175, 80] width 0 height 1
radio input "true"
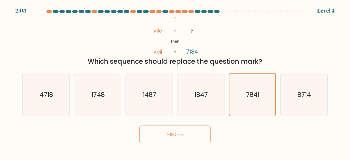
click at [190, 131] on button "Next" at bounding box center [174, 133] width 71 height 17
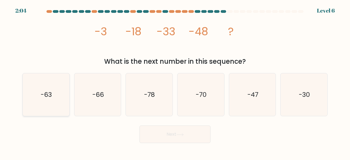
click at [42, 96] on text "-63" at bounding box center [46, 94] width 11 height 9
click at [175, 81] on input "a. -63" at bounding box center [175, 80] width 0 height 1
radio input "true"
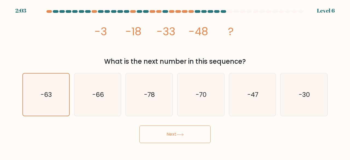
click at [146, 136] on button "Next" at bounding box center [174, 133] width 71 height 17
click at [170, 135] on button "Next" at bounding box center [174, 133] width 71 height 17
click at [171, 134] on button "Next" at bounding box center [174, 133] width 71 height 17
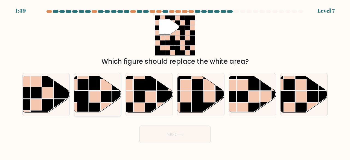
click at [104, 94] on rect at bounding box center [100, 102] width 23 height 23
click at [175, 81] on input "b." at bounding box center [175, 80] width 0 height 1
radio input "true"
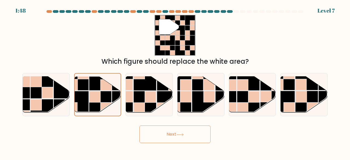
click at [165, 133] on button "Next" at bounding box center [174, 133] width 71 height 17
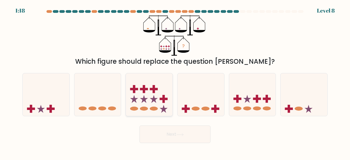
drag, startPoint x: 148, startPoint y: 97, endPoint x: 150, endPoint y: 93, distance: 4.5
click at [149, 94] on icon at bounding box center [149, 94] width 47 height 39
click at [175, 81] on input "c." at bounding box center [175, 80] width 0 height 1
radio input "true"
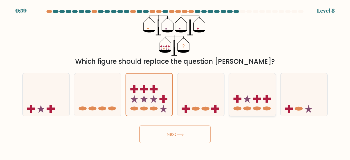
drag, startPoint x: 250, startPoint y: 101, endPoint x: 251, endPoint y: 105, distance: 3.9
click at [250, 101] on icon at bounding box center [252, 94] width 47 height 39
click at [175, 81] on input "e." at bounding box center [175, 80] width 0 height 1
radio input "true"
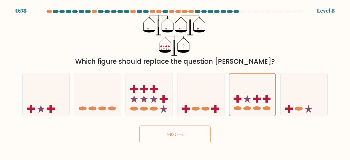
click at [180, 134] on icon at bounding box center [179, 134] width 7 height 3
click at [169, 135] on button "Next" at bounding box center [174, 133] width 71 height 17
click at [165, 135] on button "Next" at bounding box center [174, 133] width 71 height 17
click at [156, 107] on ellipse at bounding box center [154, 109] width 8 height 4
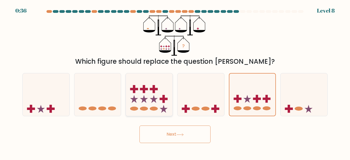
click at [175, 81] on input "c." at bounding box center [175, 80] width 0 height 1
radio input "true"
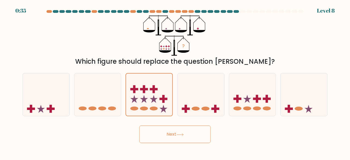
click at [170, 135] on button "Next" at bounding box center [174, 133] width 71 height 17
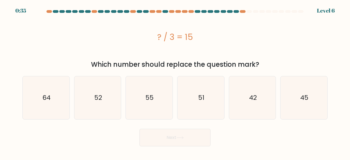
click at [170, 131] on button "Next" at bounding box center [174, 137] width 71 height 17
click at [296, 96] on icon "45" at bounding box center [303, 97] width 43 height 43
click at [175, 81] on input "f. 45" at bounding box center [175, 80] width 0 height 1
radio input "true"
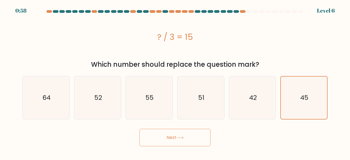
click at [162, 138] on button "Next" at bounding box center [174, 137] width 71 height 17
click at [172, 137] on button "Next" at bounding box center [174, 137] width 71 height 17
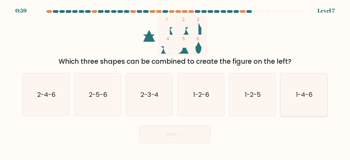
click at [304, 95] on text "1-4-6" at bounding box center [304, 94] width 17 height 9
click at [175, 81] on input "f. 1-4-6" at bounding box center [175, 80] width 0 height 1
radio input "true"
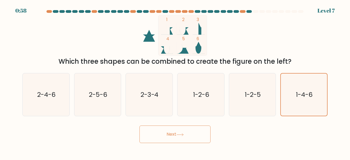
click at [179, 132] on button "Next" at bounding box center [174, 133] width 71 height 17
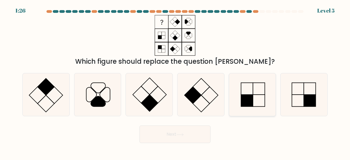
click at [242, 101] on rect at bounding box center [247, 101] width 12 height 12
click at [175, 81] on input "e." at bounding box center [175, 80] width 0 height 1
radio input "true"
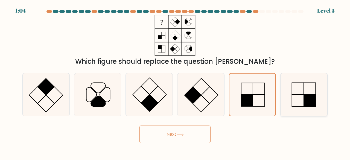
click at [311, 99] on rect at bounding box center [310, 101] width 12 height 12
click at [175, 81] on input "f." at bounding box center [175, 80] width 0 height 1
radio input "true"
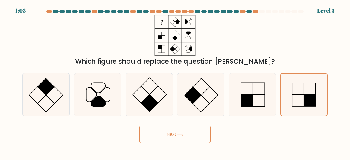
click at [182, 131] on button "Next" at bounding box center [174, 133] width 71 height 17
click at [176, 135] on button "Next" at bounding box center [174, 133] width 71 height 17
click at [172, 135] on button "Next" at bounding box center [174, 133] width 71 height 17
click at [307, 89] on icon at bounding box center [304, 95] width 42 height 42
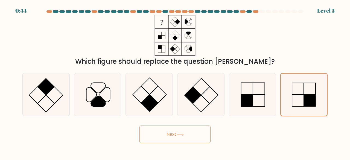
click at [175, 81] on input "f." at bounding box center [175, 80] width 0 height 1
click at [175, 133] on button "Next" at bounding box center [174, 133] width 71 height 17
click at [171, 134] on button "Next" at bounding box center [174, 133] width 71 height 17
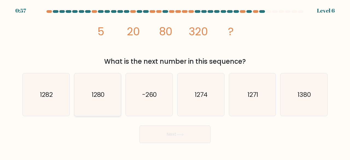
click at [92, 92] on text "1280" at bounding box center [98, 94] width 13 height 9
click at [175, 81] on input "b. 1280" at bounding box center [175, 80] width 0 height 1
radio input "true"
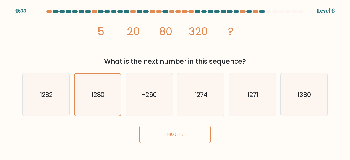
click at [163, 131] on button "Next" at bounding box center [174, 133] width 71 height 17
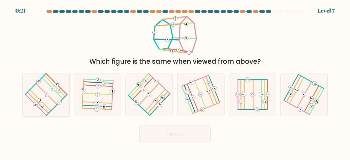
click at [45, 101] on icon at bounding box center [46, 94] width 34 height 34
click at [175, 81] on input "a." at bounding box center [175, 80] width 0 height 1
radio input "true"
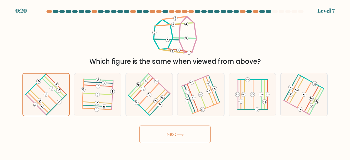
click at [166, 139] on button "Next" at bounding box center [174, 133] width 71 height 17
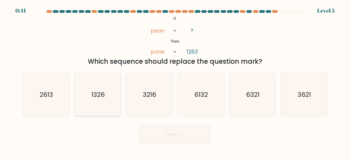
click at [92, 99] on icon "1326" at bounding box center [97, 94] width 43 height 43
click at [175, 81] on input "b. 1326" at bounding box center [175, 80] width 0 height 1
radio input "true"
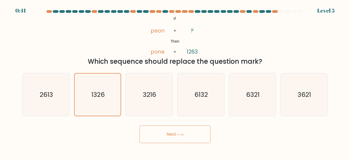
click at [172, 133] on button "Next" at bounding box center [174, 133] width 71 height 17
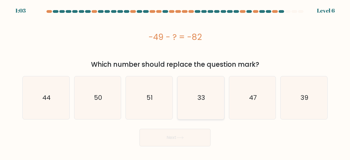
click at [197, 98] on text "33" at bounding box center [201, 97] width 8 height 9
click at [175, 81] on input "d. 33" at bounding box center [175, 80] width 0 height 1
radio input "true"
click at [190, 140] on button "Next" at bounding box center [174, 137] width 71 height 17
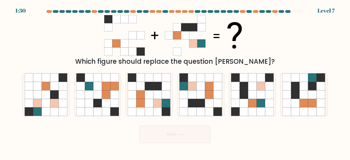
click at [178, 54] on icon at bounding box center [177, 52] width 8 height 8
click at [72, 43] on div "Which figure should replace the question mark?" at bounding box center [175, 40] width 312 height 51
click at [150, 108] on icon at bounding box center [149, 111] width 8 height 8
click at [175, 81] on input "c." at bounding box center [175, 80] width 0 height 1
radio input "true"
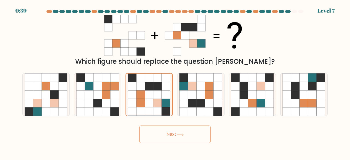
click at [170, 133] on button "Next" at bounding box center [174, 133] width 71 height 17
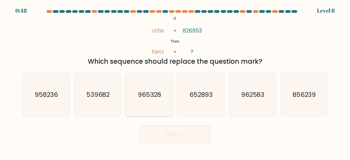
click at [152, 106] on icon "965328" at bounding box center [149, 94] width 43 height 43
click at [175, 81] on input "c. 965328" at bounding box center [175, 80] width 0 height 1
radio input "true"
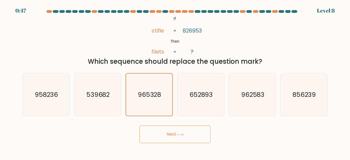
click at [166, 135] on button "Next" at bounding box center [174, 133] width 71 height 17
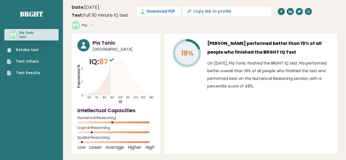
click at [158, 10] on span "Download PDF" at bounding box center [160, 11] width 28 height 6
